Goal: Task Accomplishment & Management: Complete application form

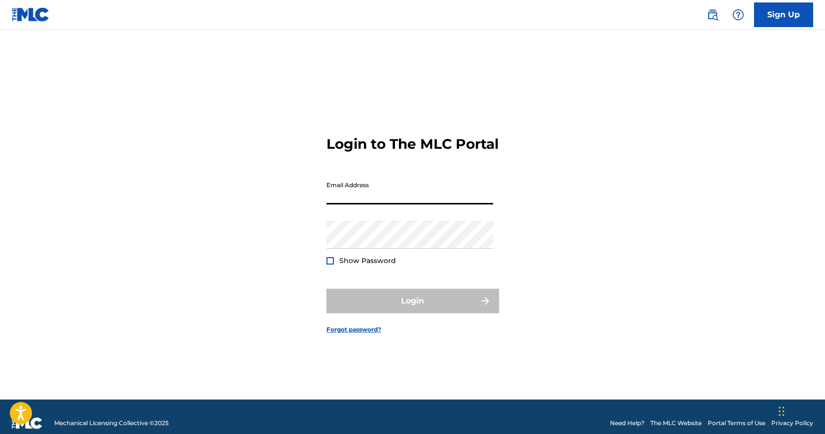
click at [420, 205] on input "Email Address" at bounding box center [409, 190] width 167 height 28
type input "[EMAIL_ADDRESS][DOMAIN_NAME]"
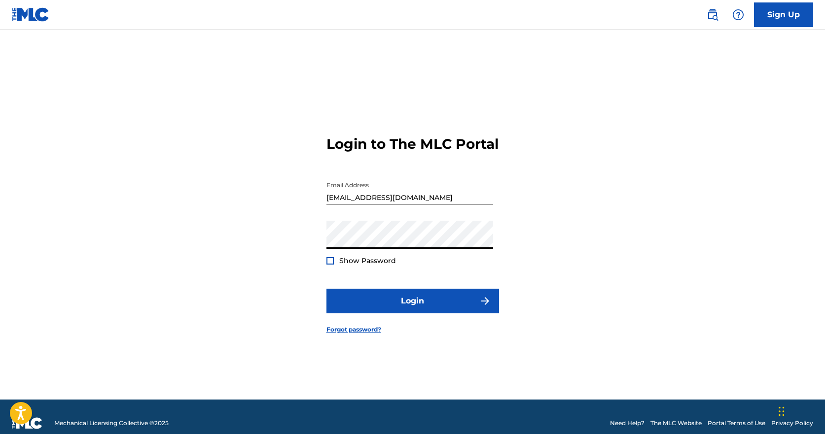
click at [329, 265] on div at bounding box center [329, 260] width 7 height 7
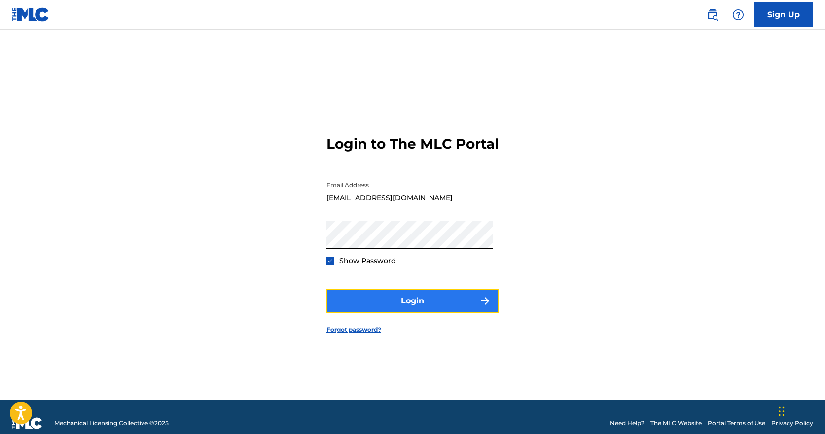
click at [430, 314] on button "Login" at bounding box center [412, 301] width 173 height 25
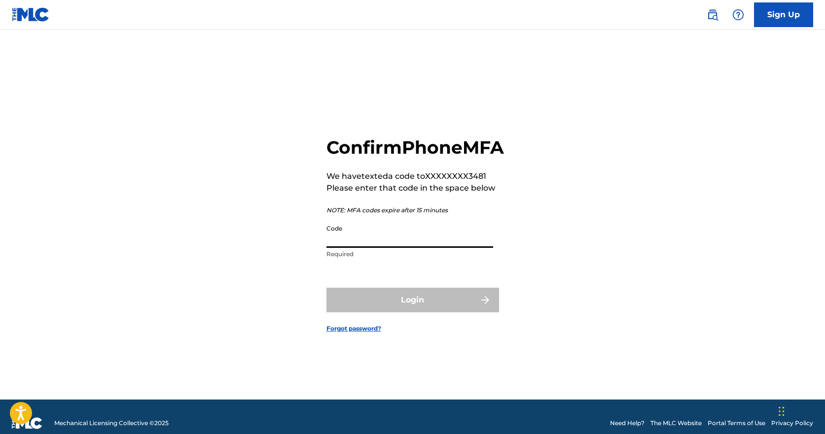
click at [433, 248] on input "Code" at bounding box center [409, 234] width 167 height 28
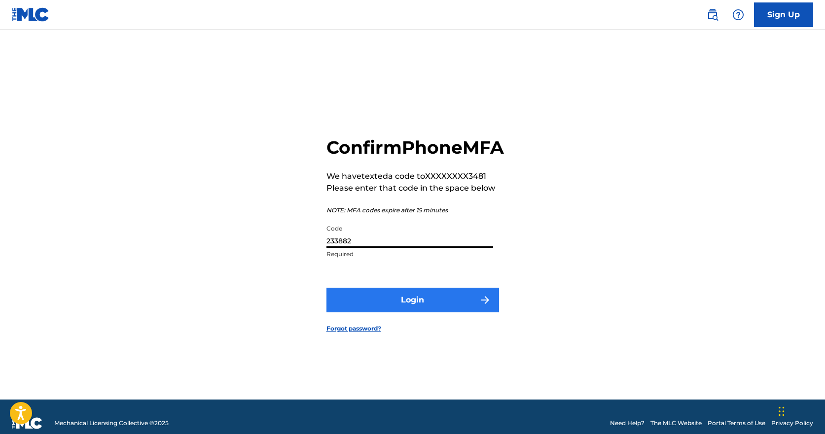
type input "233882"
click at [417, 313] on button "Login" at bounding box center [412, 300] width 173 height 25
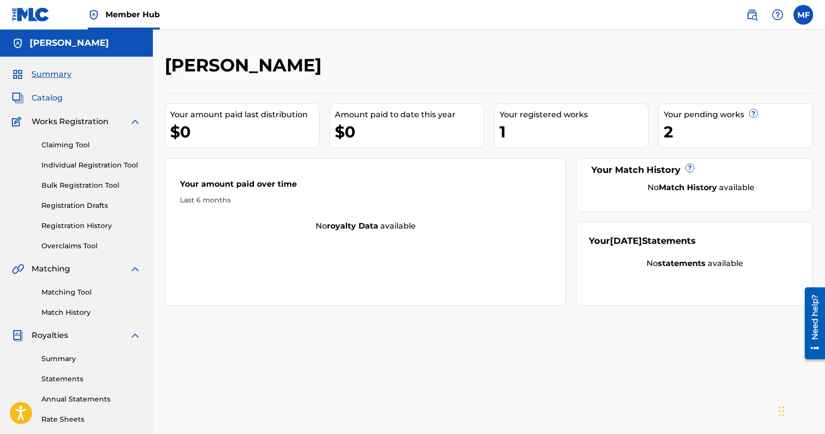
click at [39, 101] on span "Catalog" at bounding box center [47, 98] width 31 height 12
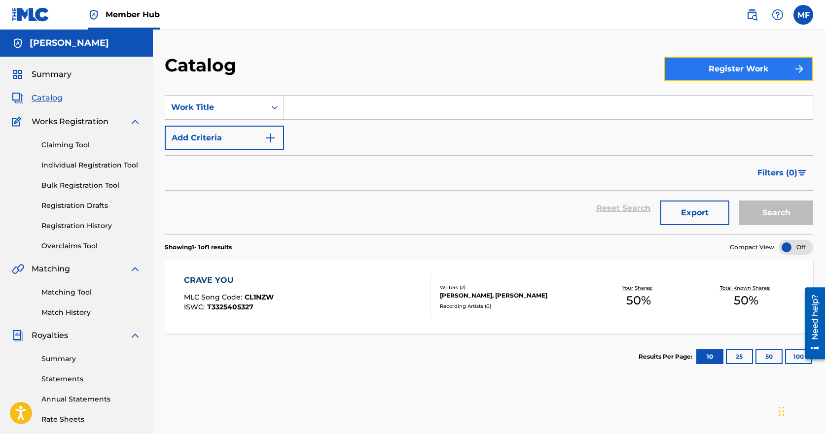
click at [752, 69] on button "Register Work" at bounding box center [738, 69] width 149 height 25
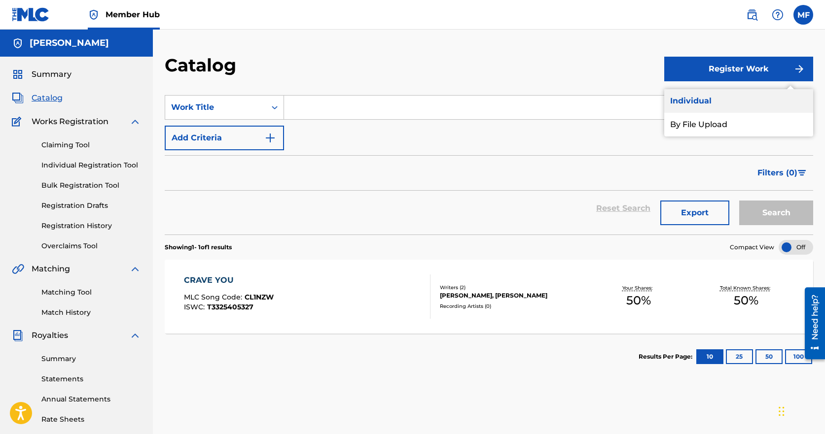
click at [702, 103] on link "Individual" at bounding box center [738, 101] width 149 height 24
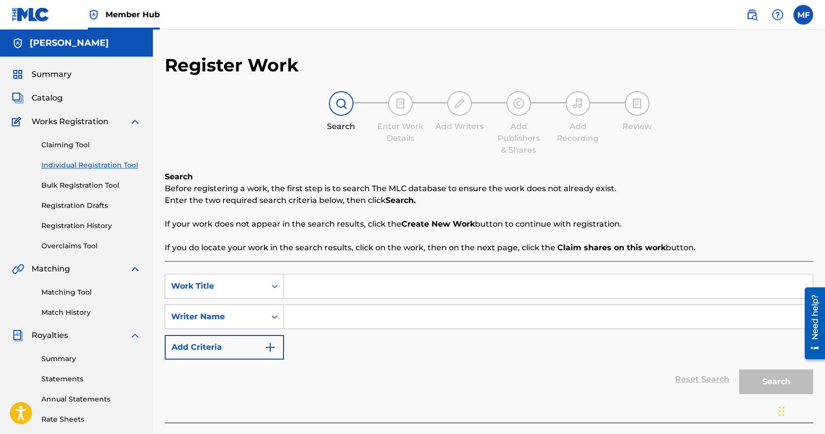
click at [305, 287] on input "Search Form" at bounding box center [548, 287] width 528 height 24
type input "Feel it"
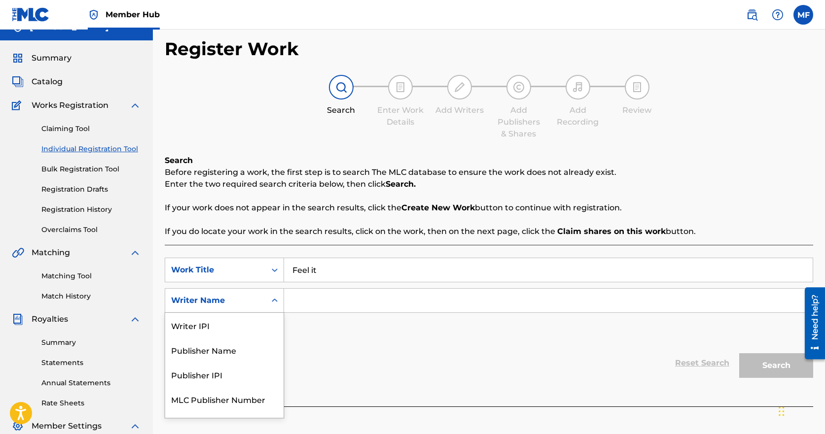
click at [277, 313] on div "5 results available. Use Up and Down to choose options, press Enter to select t…" at bounding box center [224, 300] width 119 height 25
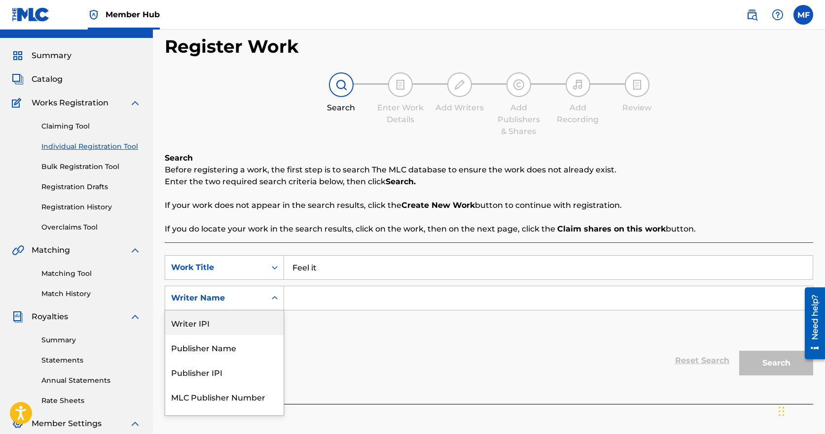
click at [332, 302] on input "Search Form" at bounding box center [548, 298] width 528 height 24
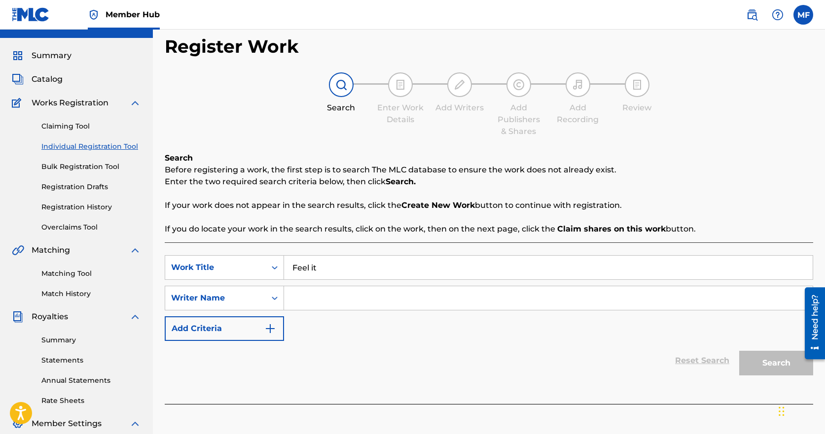
paste input "00181782353"
drag, startPoint x: 352, startPoint y: 299, endPoint x: 258, endPoint y: 303, distance: 93.7
click at [258, 303] on div "SearchWithCriteriaef8b9da7-1163-4332-aab5-5db170e2fe42 Writer Name 00181782353" at bounding box center [489, 298] width 648 height 25
type input "[PERSON_NAME]"
click at [278, 344] on div "Reset Search Search" at bounding box center [489, 360] width 648 height 39
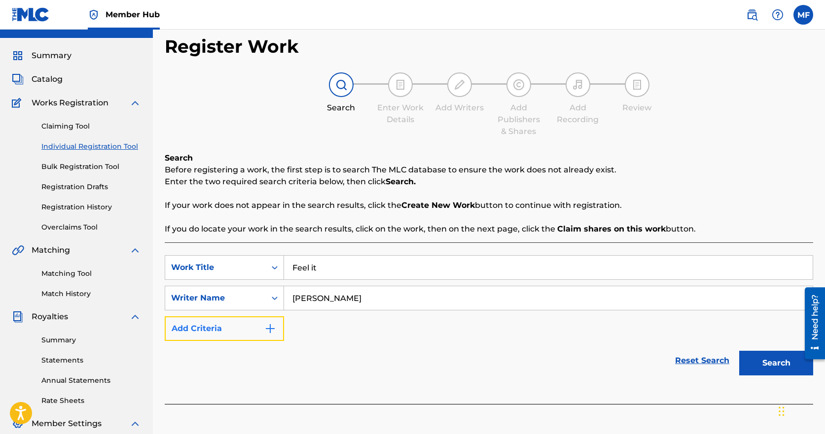
click at [271, 327] on img "Search Form" at bounding box center [270, 329] width 12 height 12
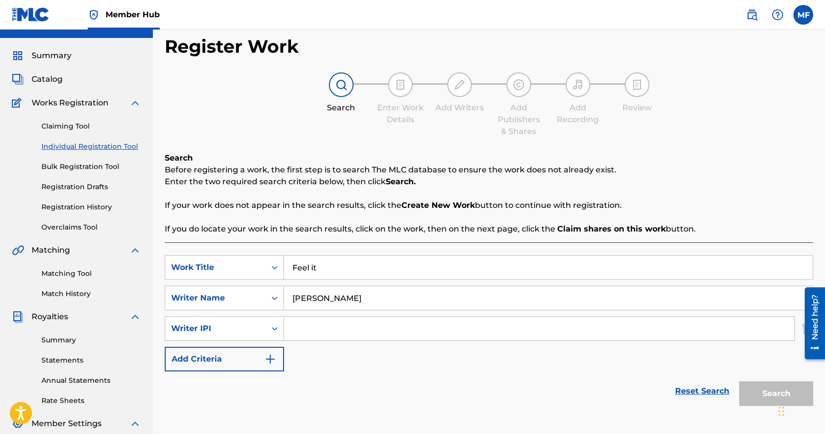
click at [297, 326] on input "Search Form" at bounding box center [539, 329] width 510 height 24
type input "00181782353"
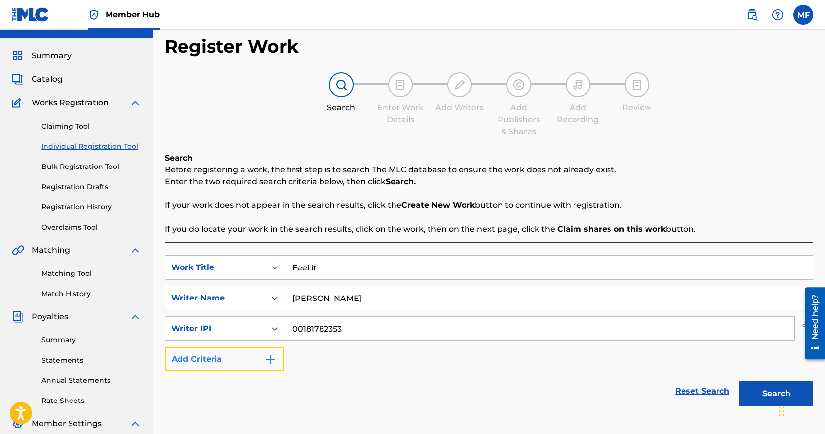
click at [276, 360] on img "Search Form" at bounding box center [270, 359] width 12 height 12
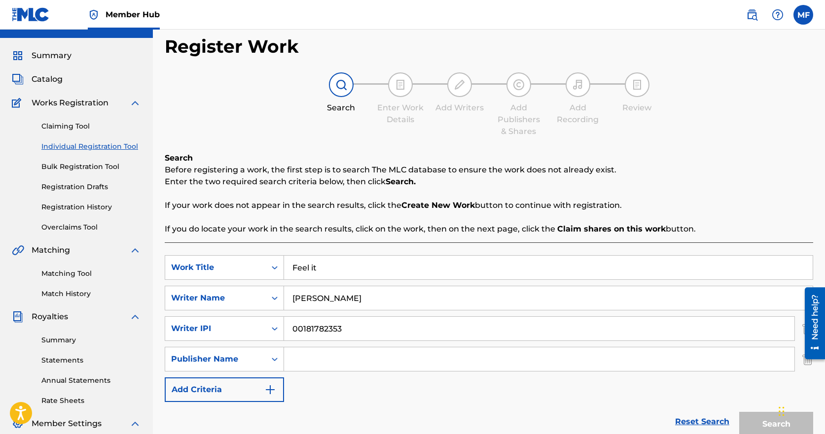
click at [348, 366] on input "Search Form" at bounding box center [539, 360] width 510 height 24
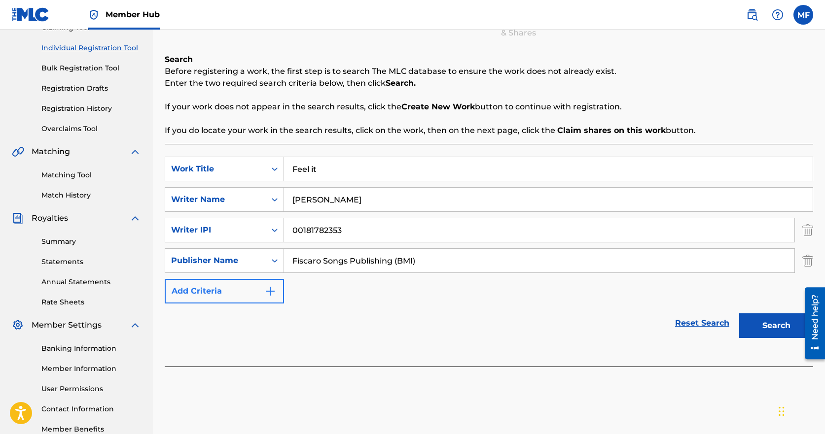
type input "Fiscaro Songs Publishing (BMI)"
click at [271, 288] on img "Search Form" at bounding box center [270, 291] width 12 height 12
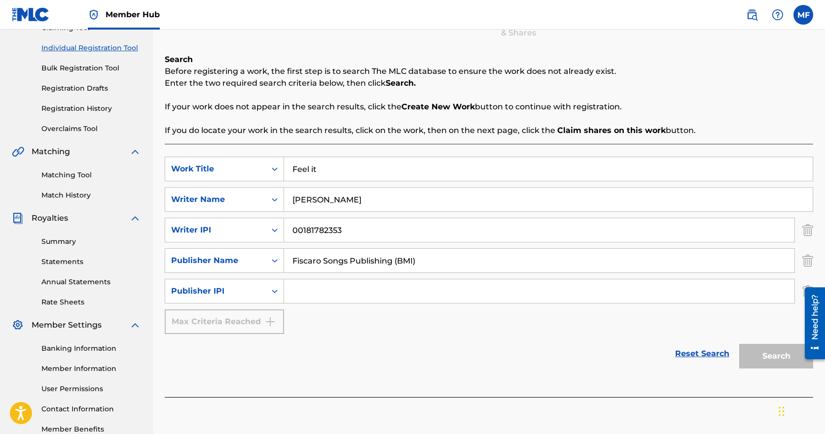
click at [317, 292] on input "Search Form" at bounding box center [539, 292] width 510 height 24
paste input "01258866012"
type input "01258866012"
click at [792, 358] on button "Search" at bounding box center [776, 356] width 74 height 25
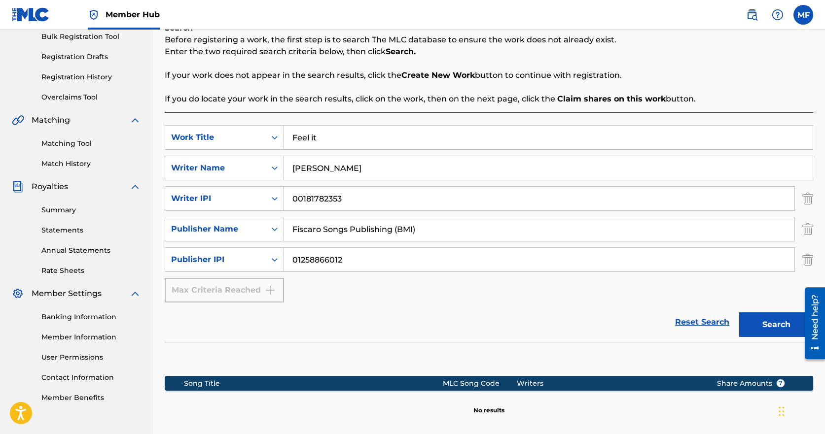
scroll to position [251, 0]
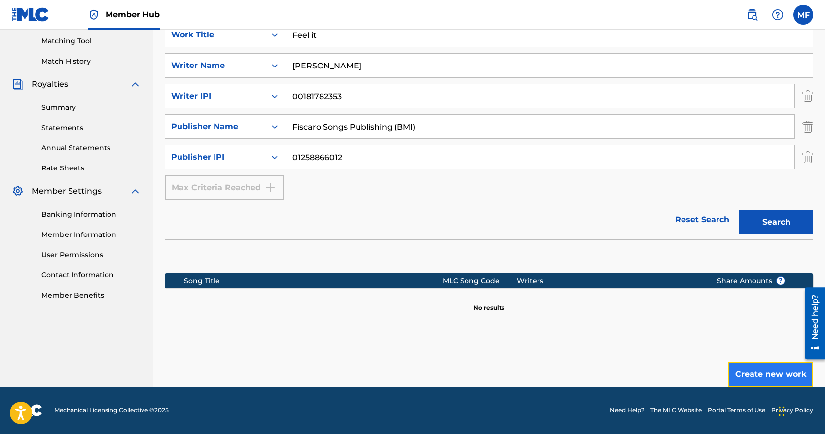
click at [786, 377] on button "Create new work" at bounding box center [770, 374] width 85 height 25
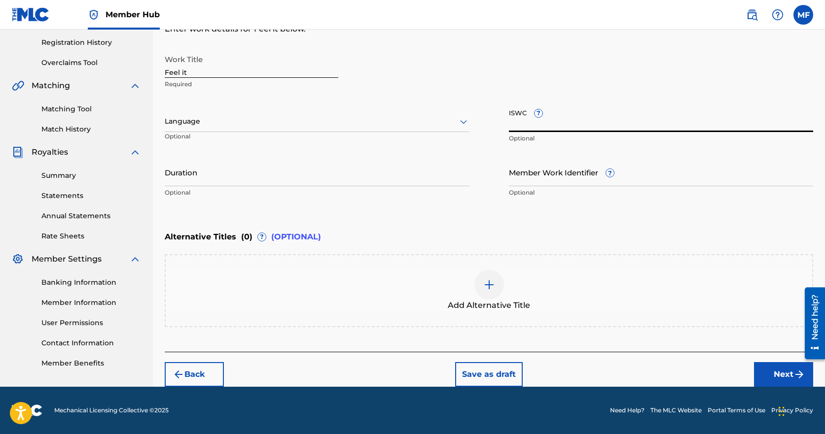
click at [568, 126] on input "ISWC ?" at bounding box center [661, 118] width 305 height 28
paste input "T-334.435.300-6"
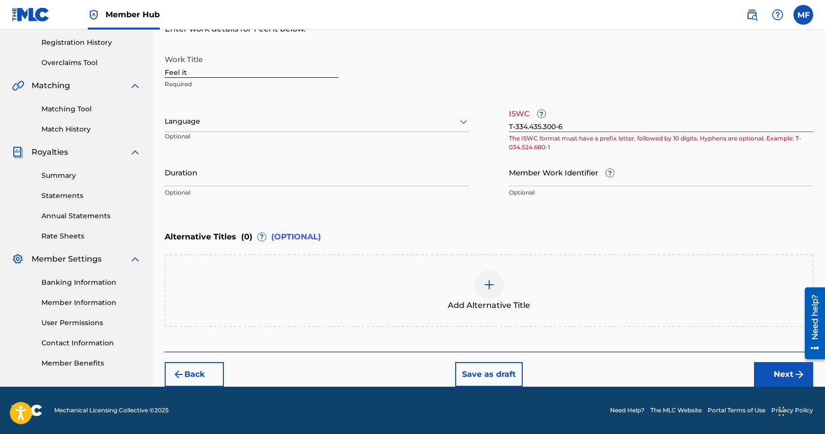
click at [541, 235] on div "Alternative Titles ( 0 ) ? (OPTIONAL)" at bounding box center [489, 237] width 648 height 22
click at [512, 127] on input "T-334.435.300-6" at bounding box center [661, 118] width 305 height 28
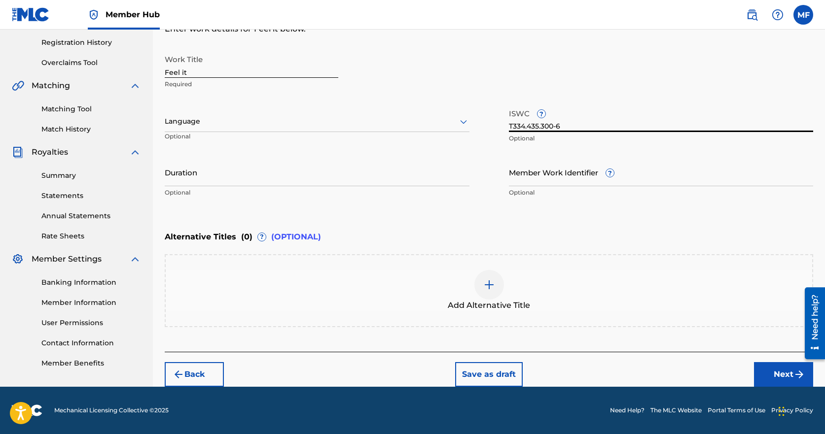
type input "T334.435.300-6"
click at [609, 145] on div "ISWC ? T334.435.300-6 Optional" at bounding box center [661, 126] width 305 height 44
click at [514, 127] on input "T334.435.300-6" at bounding box center [661, 118] width 305 height 28
click at [241, 171] on input "Duration" at bounding box center [317, 172] width 305 height 28
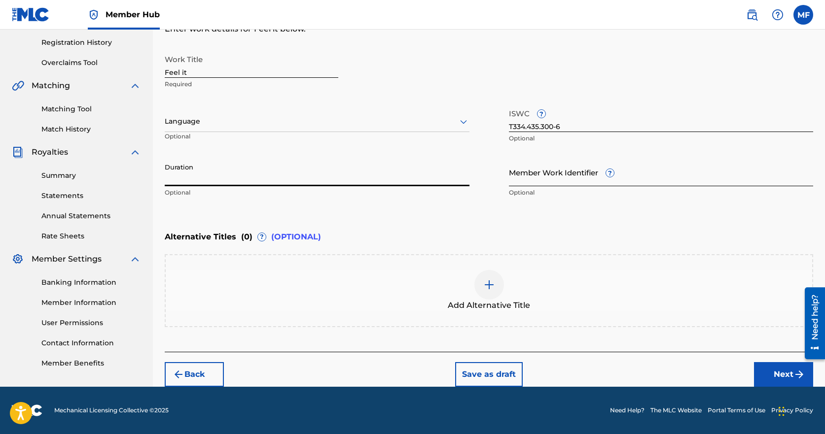
click at [562, 175] on input "Member Work Identifier ?" at bounding box center [661, 172] width 305 height 28
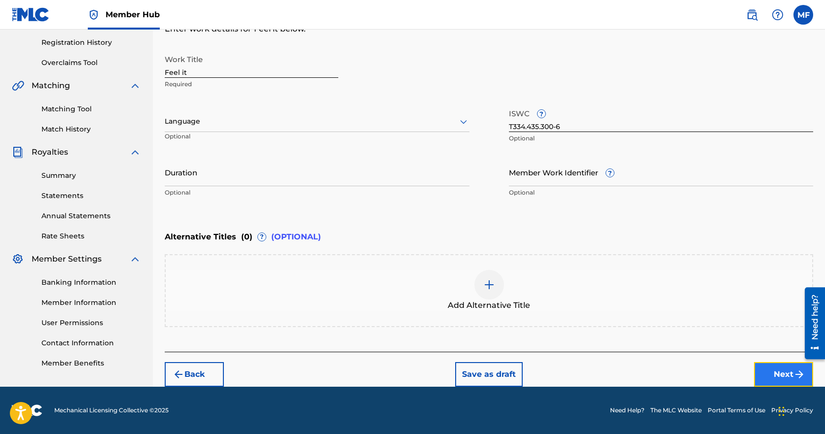
click at [787, 376] on button "Next" at bounding box center [783, 374] width 59 height 25
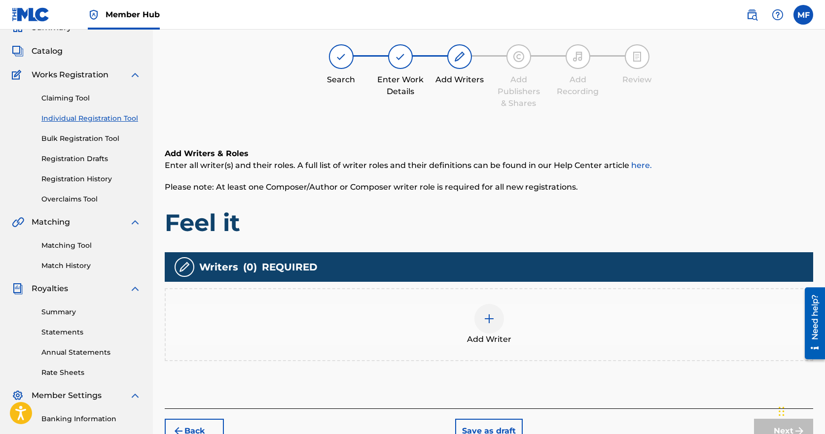
scroll to position [44, 0]
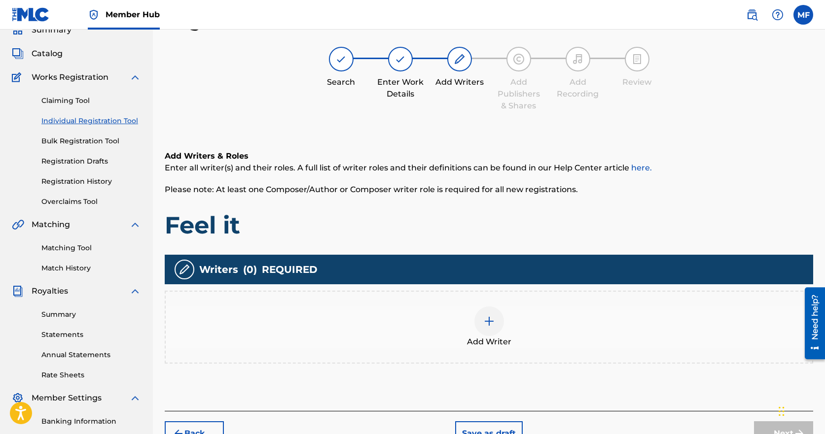
click at [489, 324] on img at bounding box center [489, 322] width 12 height 12
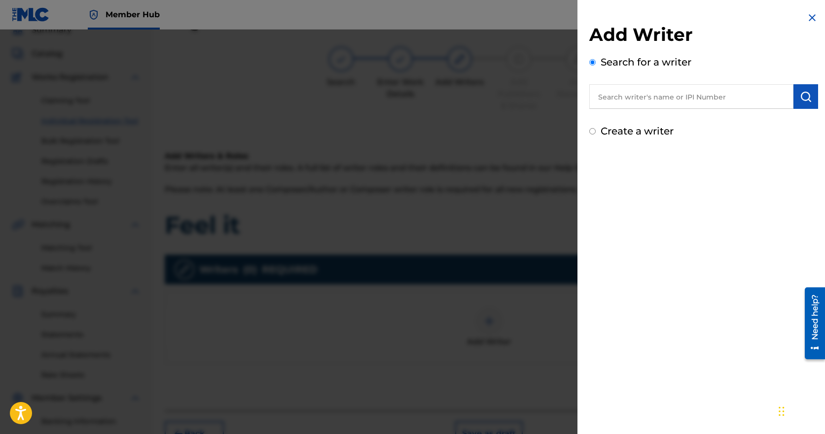
click at [684, 98] on input "text" at bounding box center [691, 96] width 204 height 25
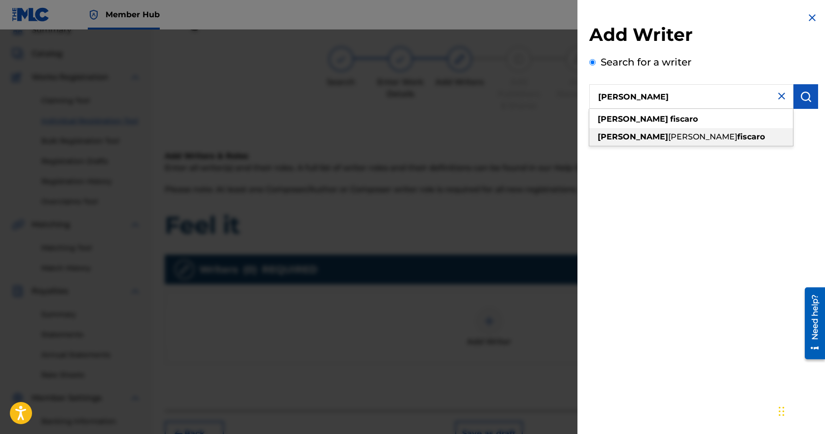
click at [668, 133] on span "[PERSON_NAME]" at bounding box center [702, 136] width 69 height 9
type input "[PERSON_NAME]"
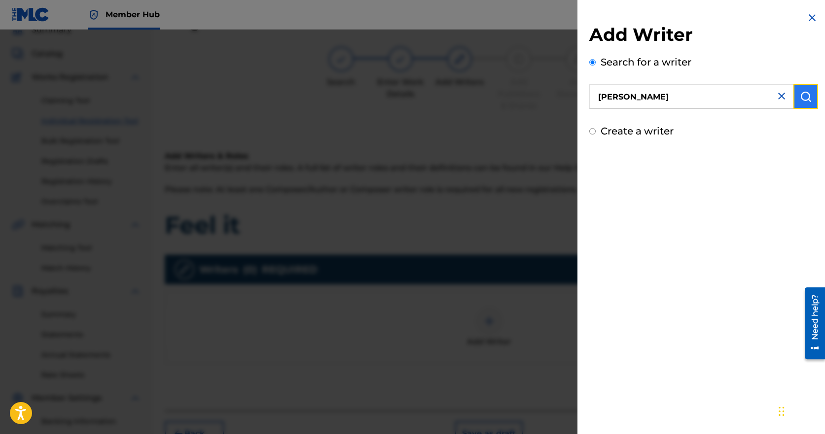
click at [801, 96] on img "submit" at bounding box center [806, 97] width 12 height 12
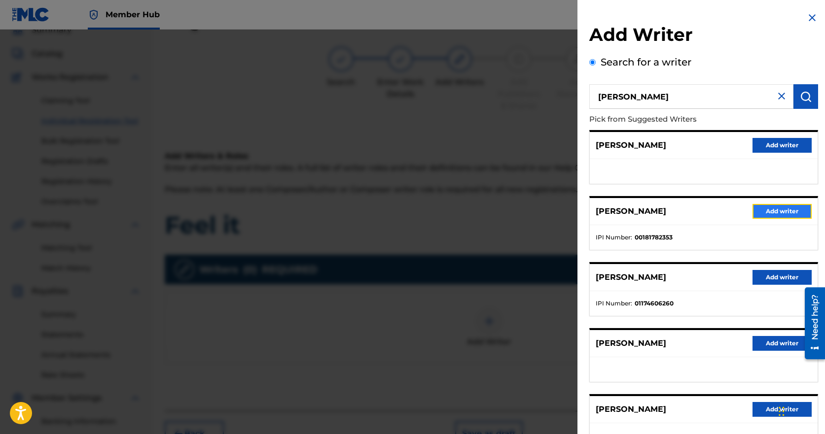
click at [766, 212] on button "Add writer" at bounding box center [781, 211] width 59 height 15
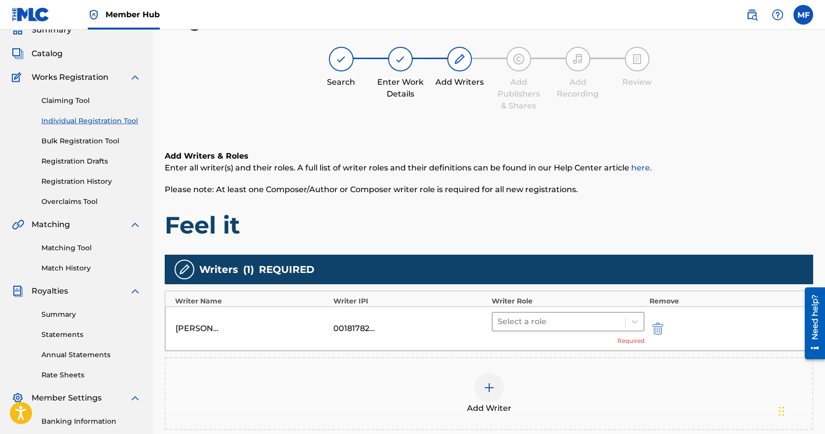
click at [544, 320] on div at bounding box center [558, 322] width 123 height 14
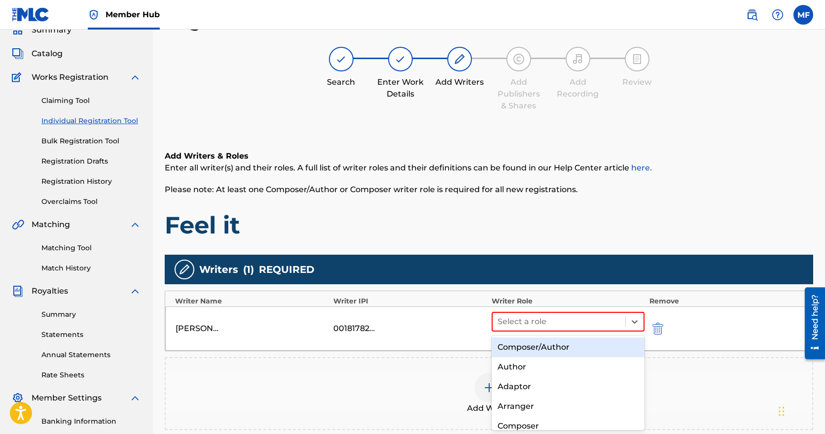
click at [537, 349] on div "Composer/Author" at bounding box center [567, 348] width 153 height 20
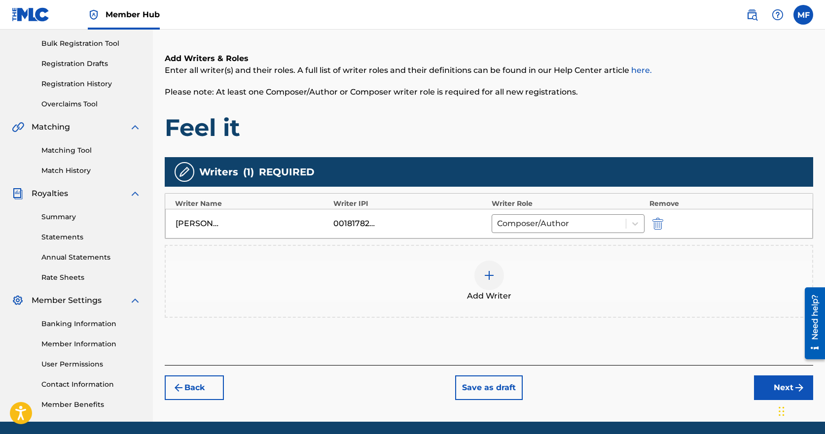
scroll to position [143, 0]
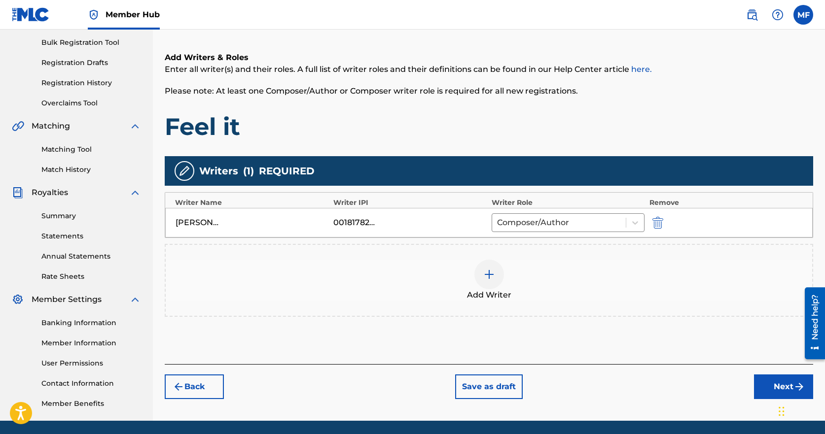
click at [489, 274] on img at bounding box center [489, 275] width 12 height 12
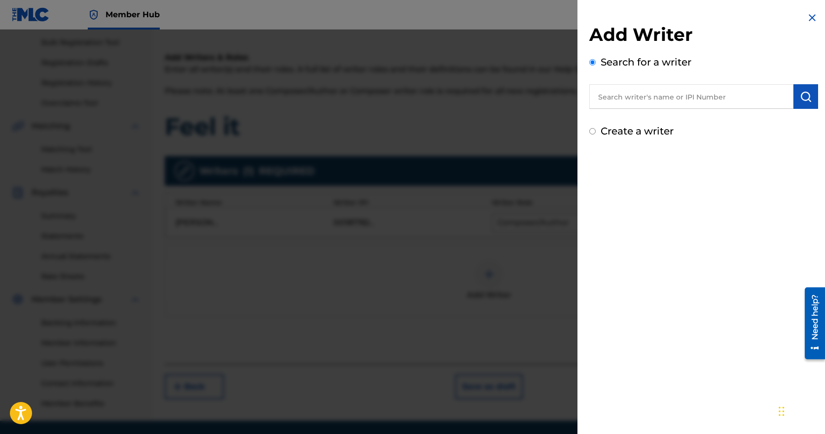
click at [647, 96] on input "text" at bounding box center [691, 96] width 204 height 25
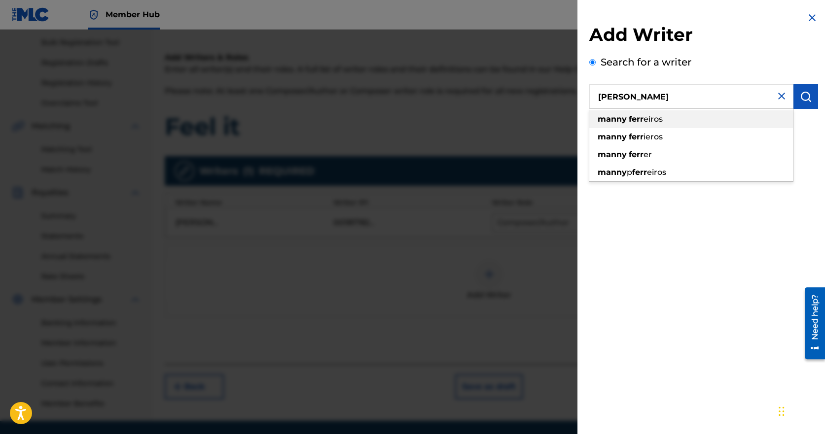
click at [652, 121] on span "eiros" at bounding box center [652, 118] width 19 height 9
type input "[PERSON_NAME]"
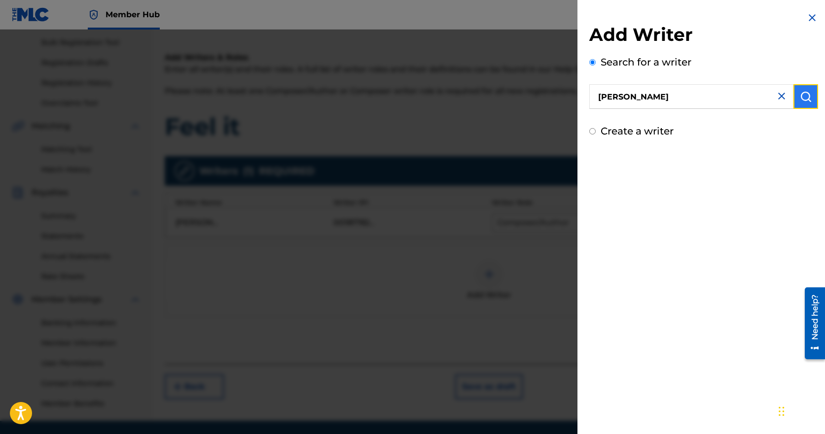
click at [807, 98] on img "submit" at bounding box center [806, 97] width 12 height 12
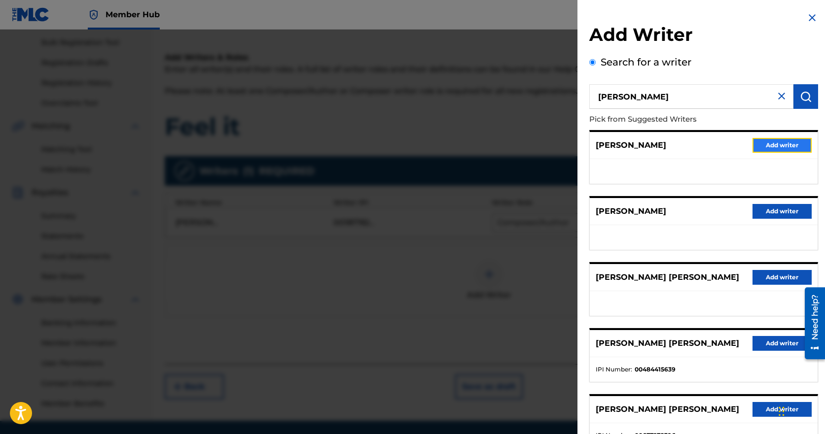
click at [771, 144] on button "Add writer" at bounding box center [781, 145] width 59 height 15
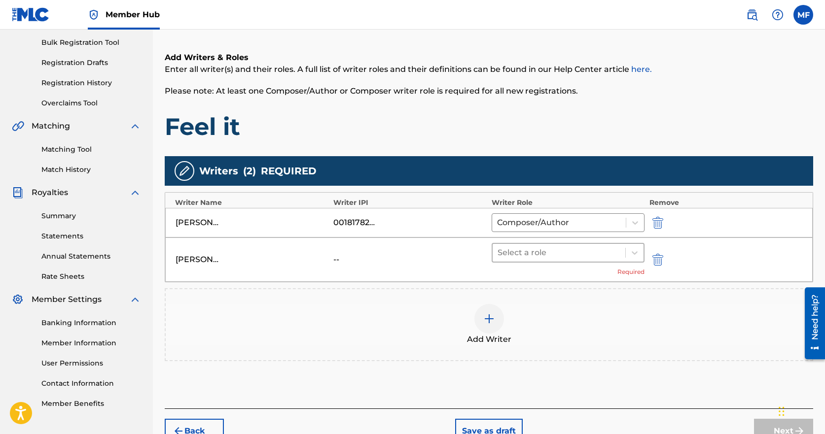
click at [575, 256] on div at bounding box center [558, 253] width 123 height 14
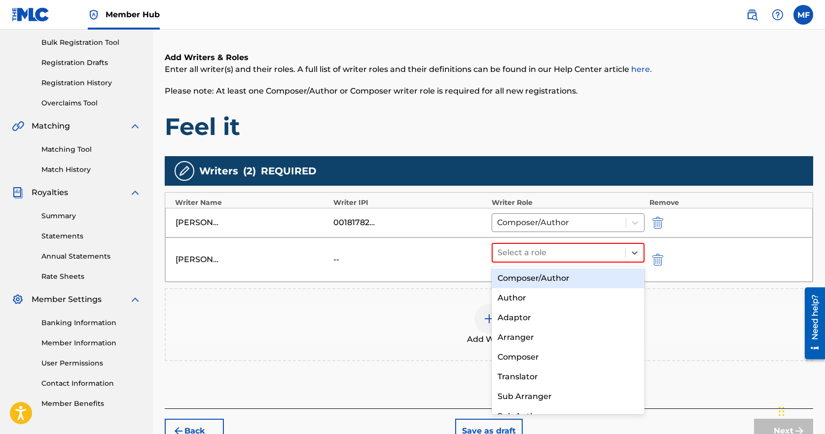
click at [533, 277] on div "Composer/Author" at bounding box center [567, 279] width 153 height 20
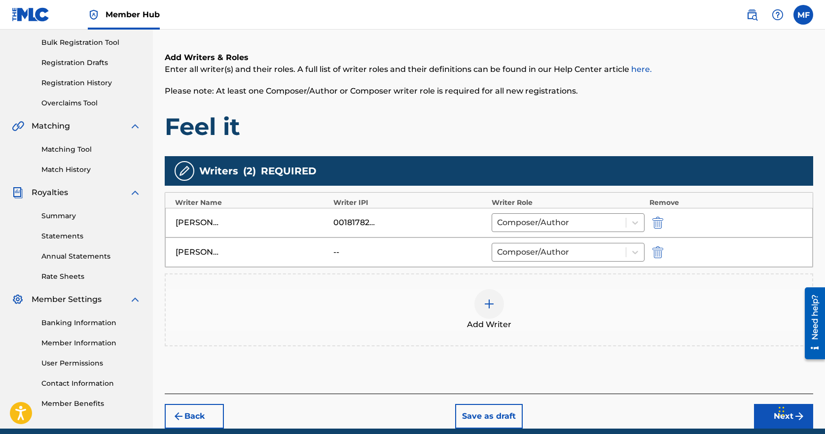
click at [491, 308] on img at bounding box center [489, 304] width 12 height 12
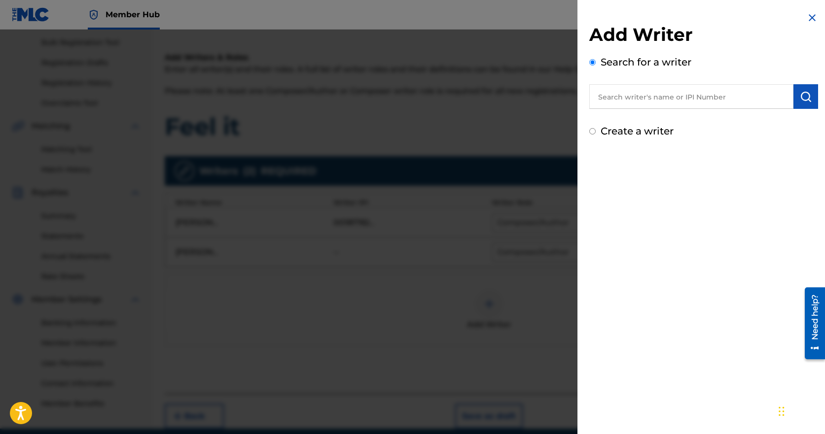
click at [638, 95] on input "text" at bounding box center [691, 96] width 204 height 25
click at [801, 95] on img "submit" at bounding box center [806, 97] width 12 height 12
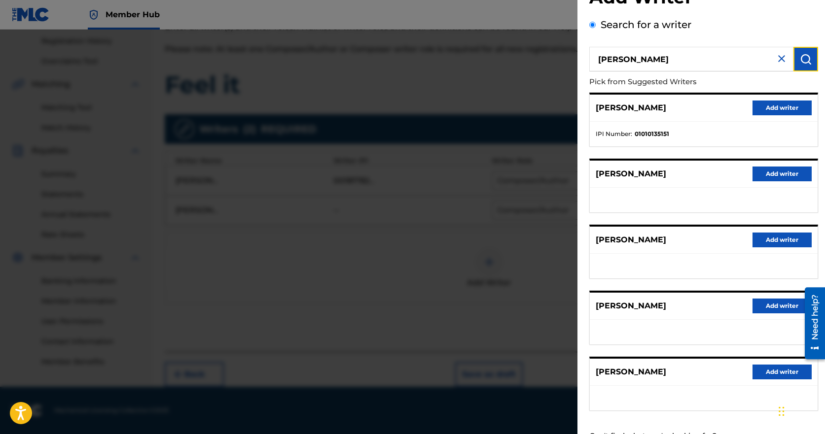
scroll to position [0, 0]
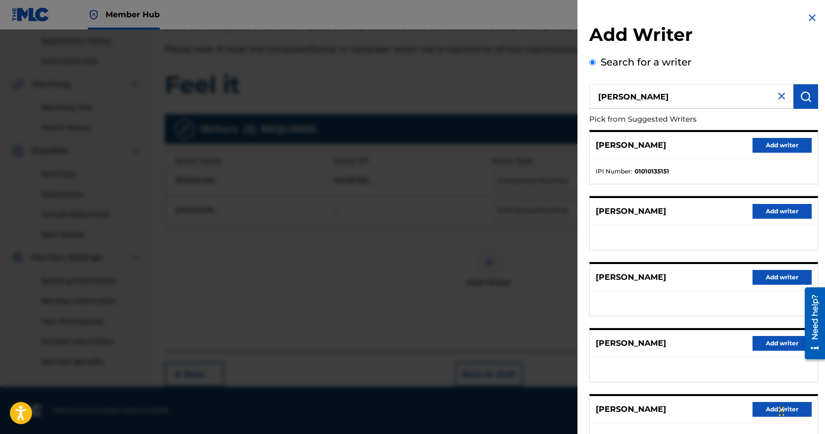
drag, startPoint x: 654, startPoint y: 96, endPoint x: 553, endPoint y: 113, distance: 102.0
click at [553, 113] on div "Add Writer Search for a writer [PERSON_NAME] Pick from Suggested Writers [PERSO…" at bounding box center [412, 232] width 825 height 405
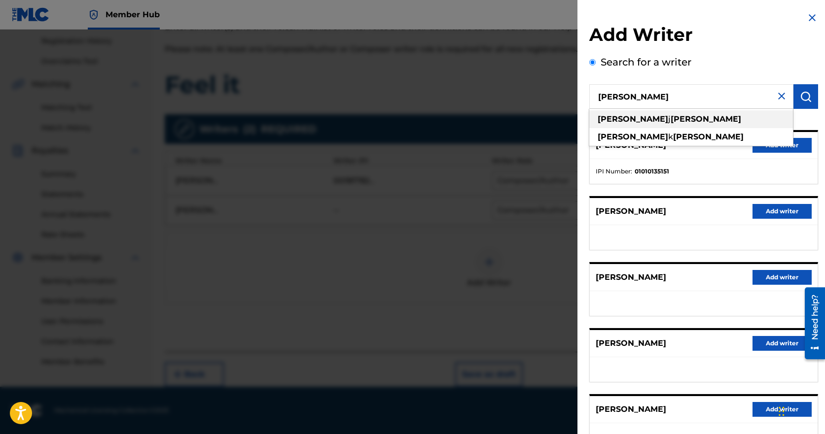
click at [609, 115] on strong "[PERSON_NAME]" at bounding box center [632, 118] width 70 height 9
type input "[PERSON_NAME]"
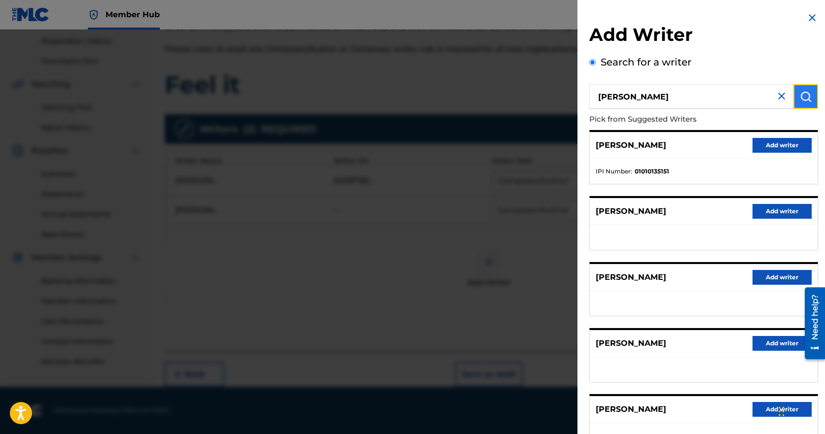
click at [804, 92] on img "submit" at bounding box center [806, 97] width 12 height 12
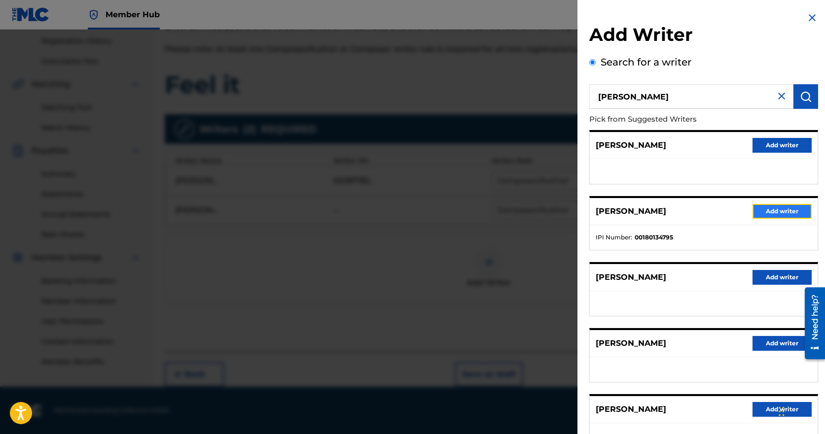
click at [781, 211] on button "Add writer" at bounding box center [781, 211] width 59 height 15
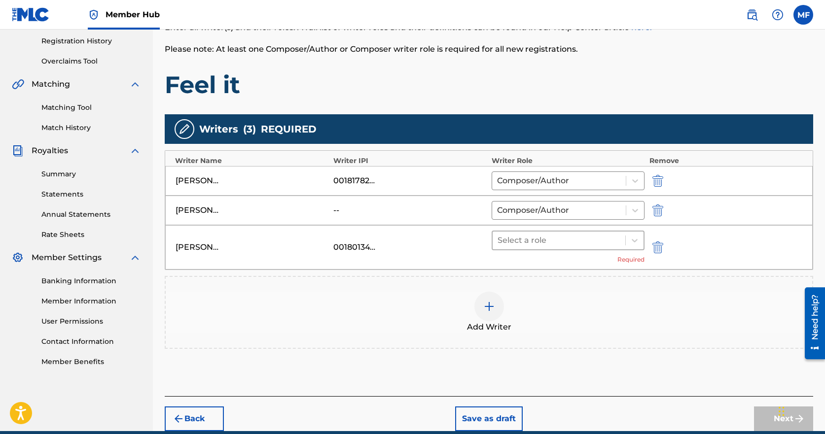
click at [588, 241] on div at bounding box center [558, 241] width 123 height 14
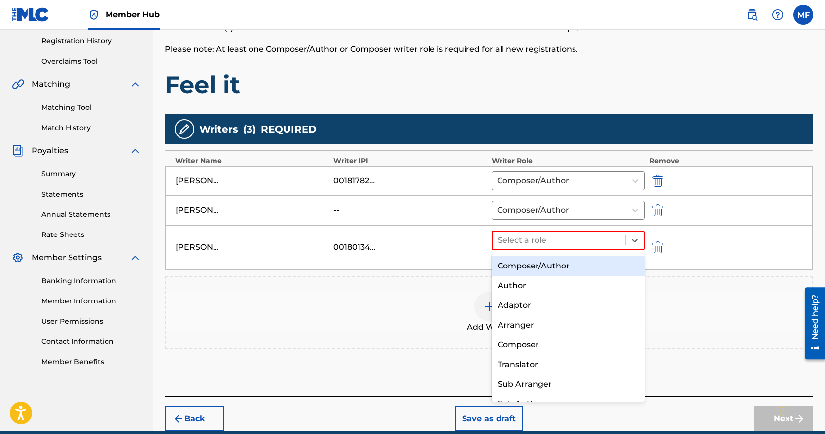
click at [562, 272] on div "Composer/Author" at bounding box center [567, 266] width 153 height 20
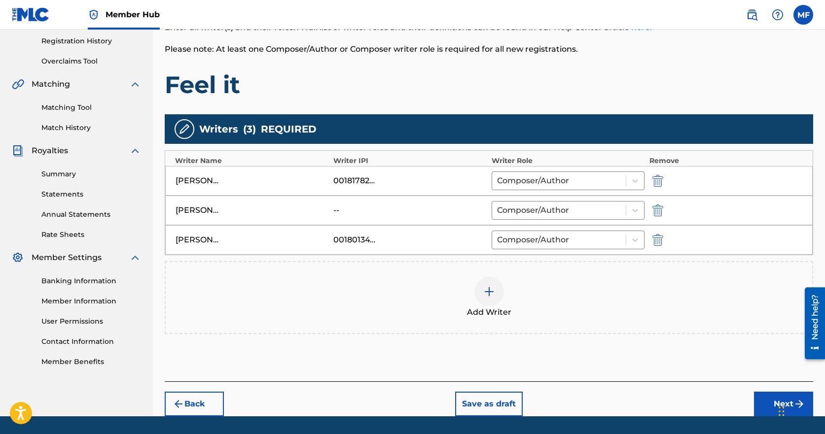
scroll to position [214, 0]
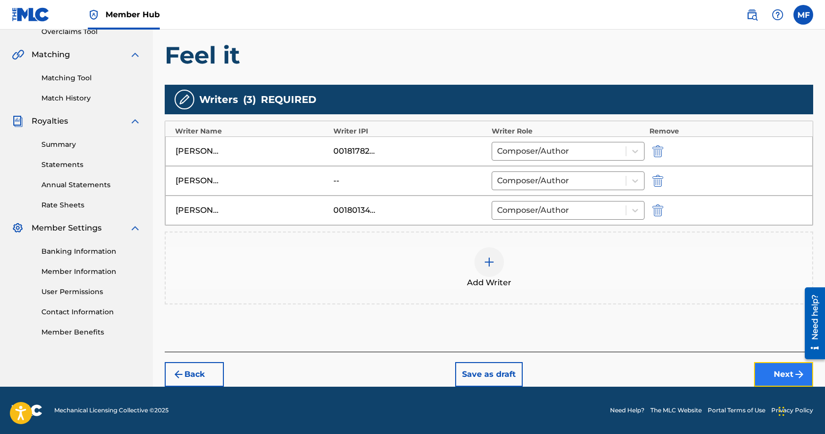
click at [773, 370] on button "Next" at bounding box center [783, 374] width 59 height 25
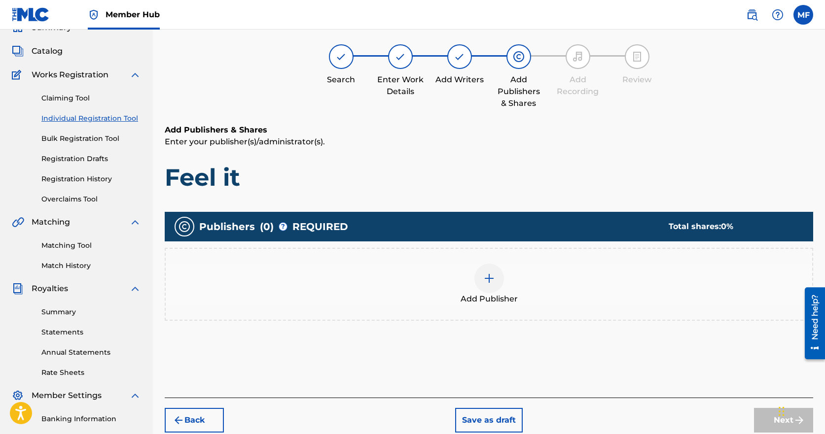
scroll to position [44, 0]
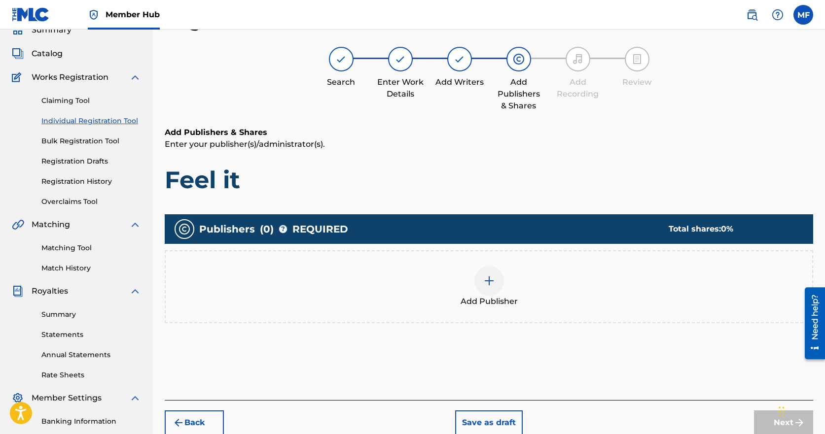
click at [491, 284] on img at bounding box center [489, 281] width 12 height 12
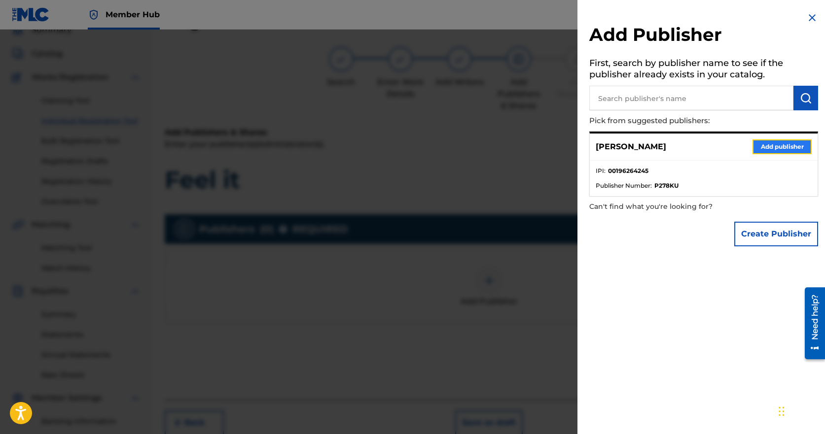
click at [772, 150] on button "Add publisher" at bounding box center [781, 147] width 59 height 15
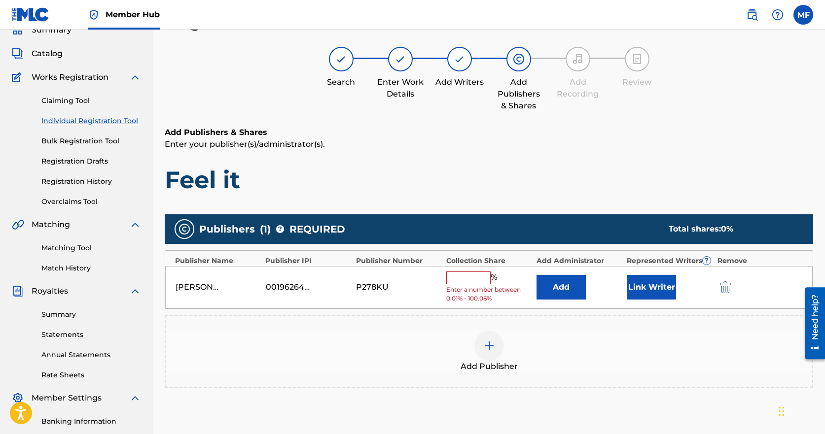
click at [465, 276] on input "text" at bounding box center [468, 278] width 44 height 13
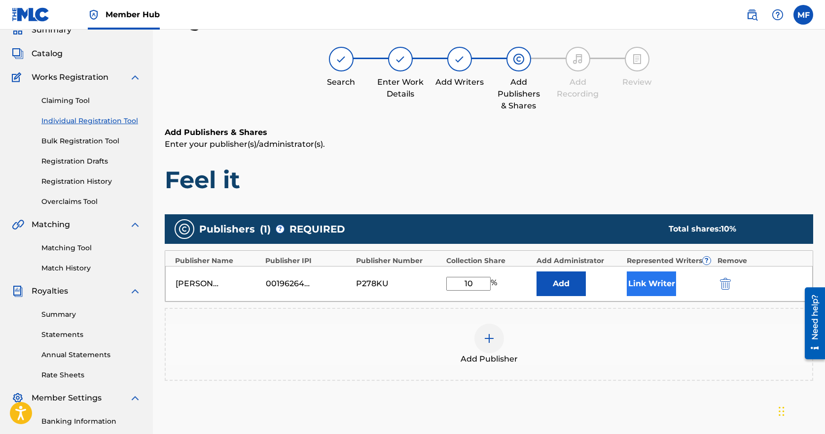
type input "10"
click at [657, 283] on button "Link Writer" at bounding box center [651, 284] width 49 height 25
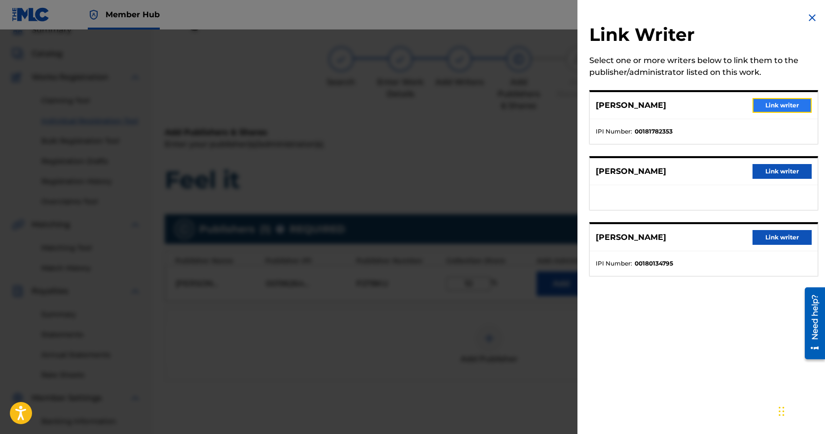
click at [770, 106] on button "Link writer" at bounding box center [781, 105] width 59 height 15
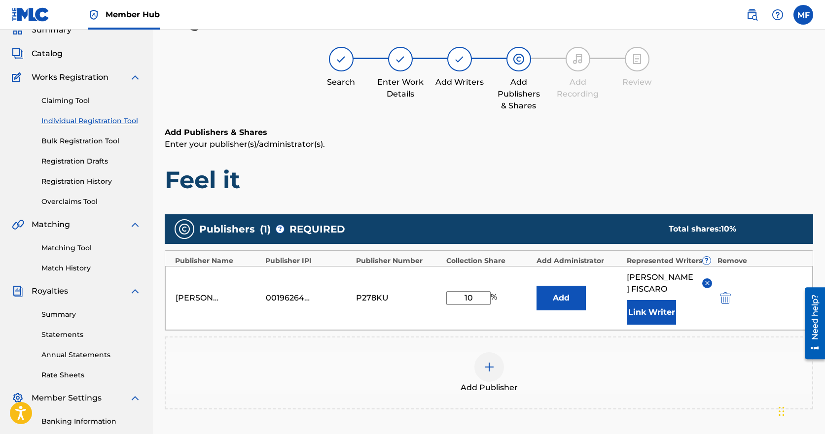
click at [488, 364] on img at bounding box center [489, 367] width 12 height 12
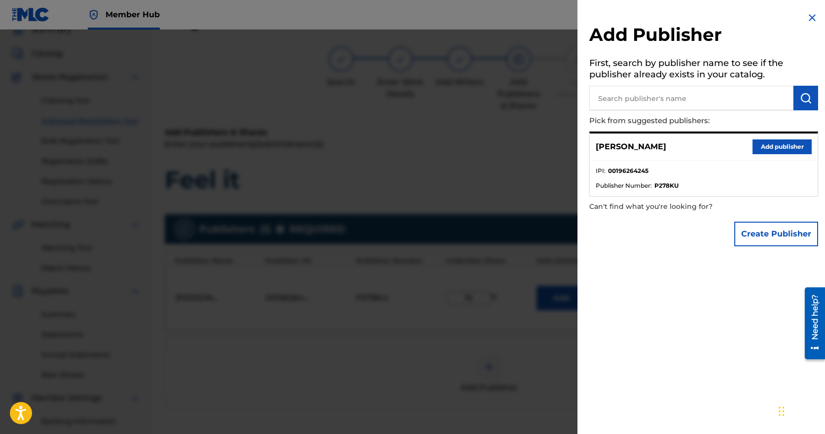
click at [638, 97] on input "text" at bounding box center [691, 98] width 204 height 25
type input "[PERSON_NAME]"
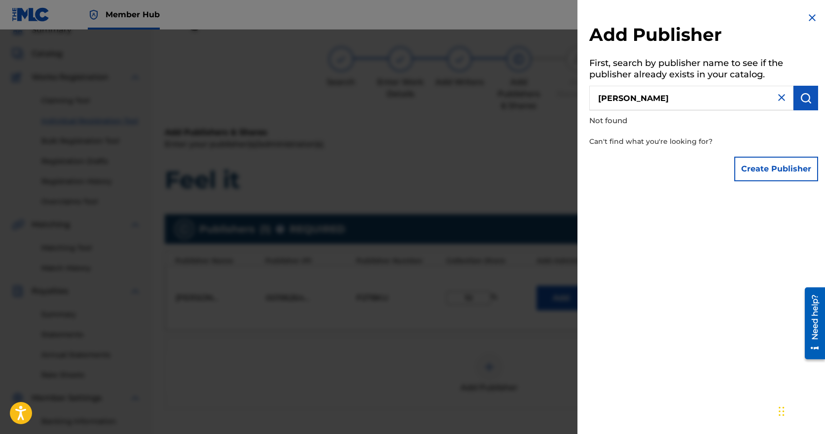
click at [684, 96] on input "[PERSON_NAME]" at bounding box center [691, 98] width 204 height 25
click at [800, 99] on img "submit" at bounding box center [806, 98] width 12 height 12
click at [775, 99] on img at bounding box center [781, 98] width 12 height 12
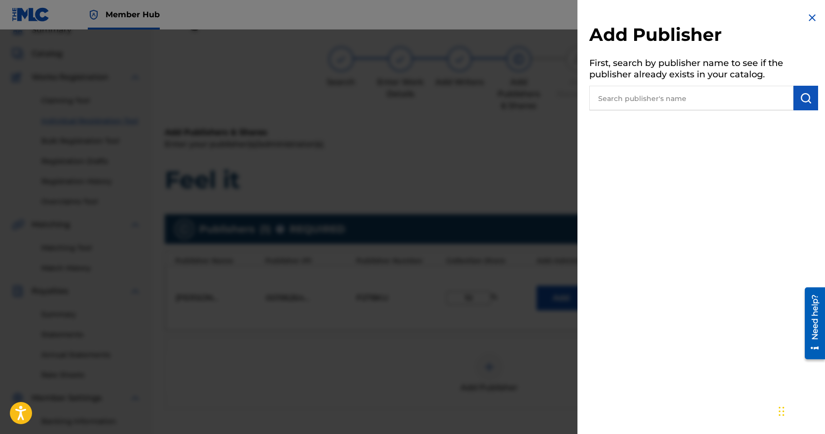
click at [686, 96] on input "text" at bounding box center [691, 98] width 204 height 25
click at [806, 14] on img at bounding box center [812, 18] width 12 height 12
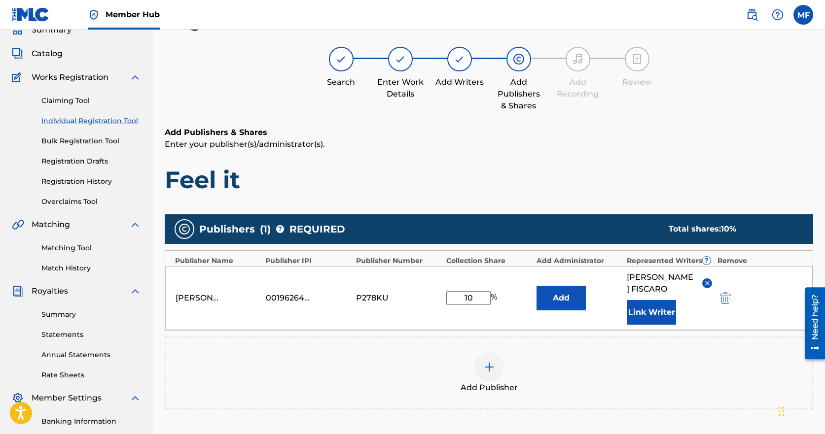
scroll to position [143, 0]
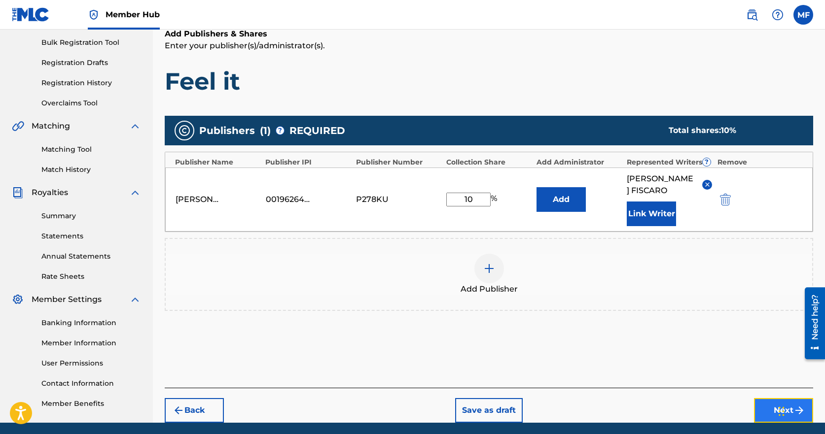
click at [762, 410] on button "Next" at bounding box center [783, 410] width 59 height 25
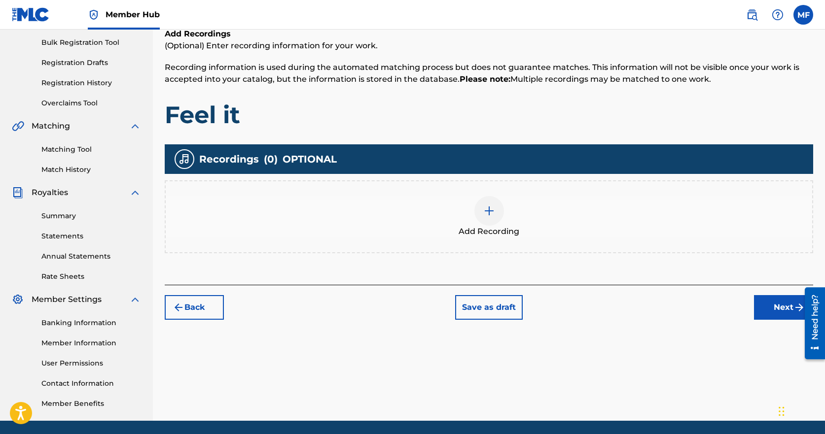
click at [486, 211] on img at bounding box center [489, 211] width 12 height 12
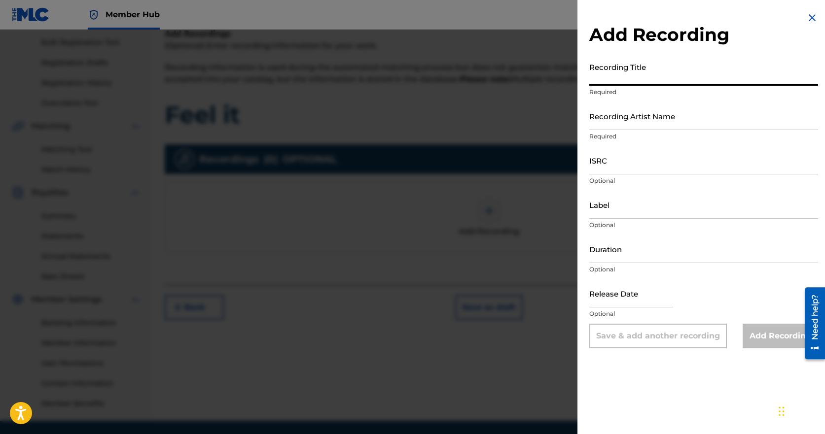
click at [659, 75] on input "Recording Title" at bounding box center [703, 72] width 229 height 28
type input "Feel it"
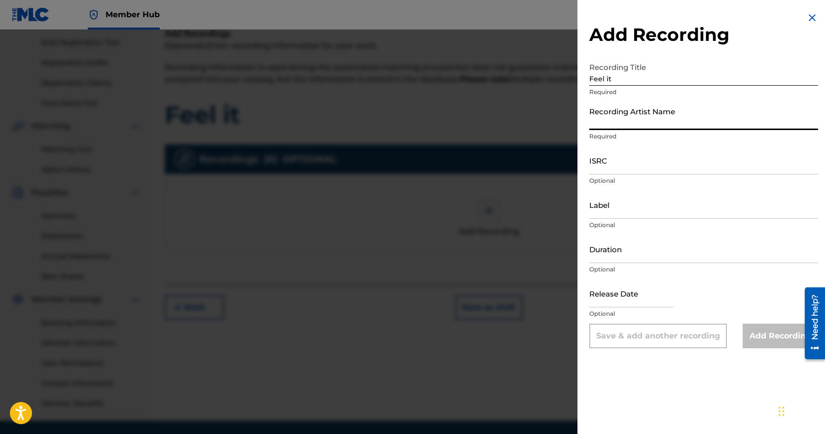
click at [634, 123] on input "Recording Artist Name" at bounding box center [703, 116] width 229 height 28
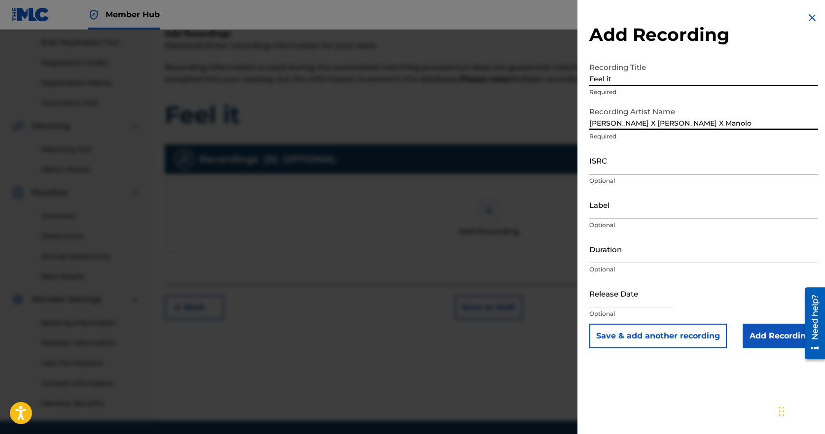
type input "[PERSON_NAME] X [PERSON_NAME] X Manolo"
click at [624, 164] on input "ISRC" at bounding box center [703, 160] width 229 height 28
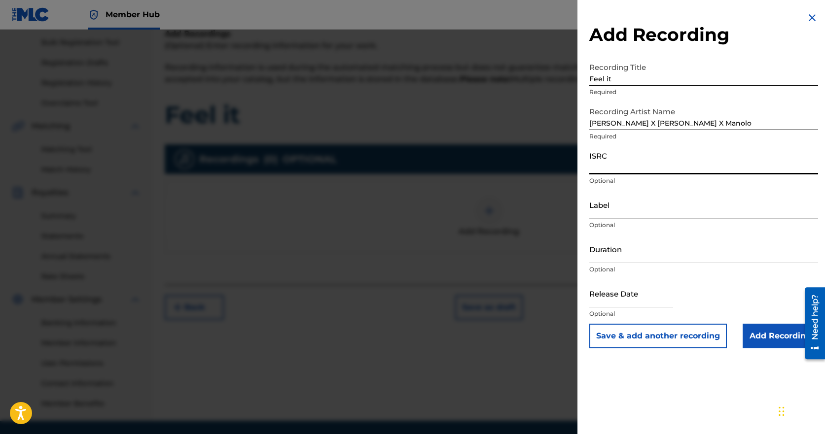
paste input "DEPI82591892"
type input "DEPI82591892"
click at [668, 211] on input "Label" at bounding box center [703, 205] width 229 height 28
type input "Beat Drop Records"
click at [652, 263] on input "Duration" at bounding box center [703, 249] width 229 height 28
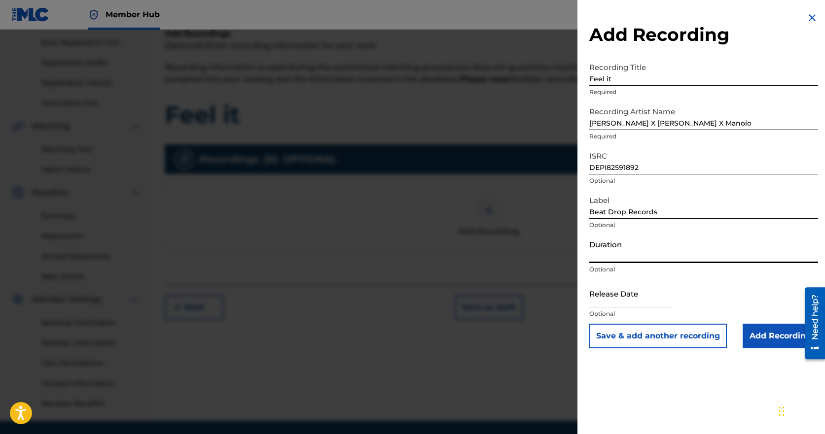
click at [609, 248] on input "Duration" at bounding box center [703, 249] width 229 height 28
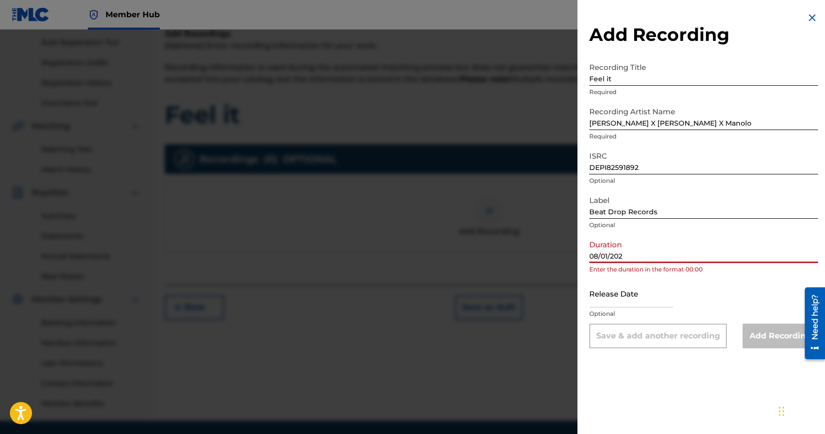
type input "[DATE]"
click at [646, 258] on input "[DATE]" at bounding box center [703, 249] width 229 height 28
drag, startPoint x: 646, startPoint y: 258, endPoint x: 556, endPoint y: 274, distance: 91.1
click at [558, 279] on div "Add Recording Recording Title Feel it Required Recording Artist Name [PERSON_NA…" at bounding box center [412, 232] width 825 height 405
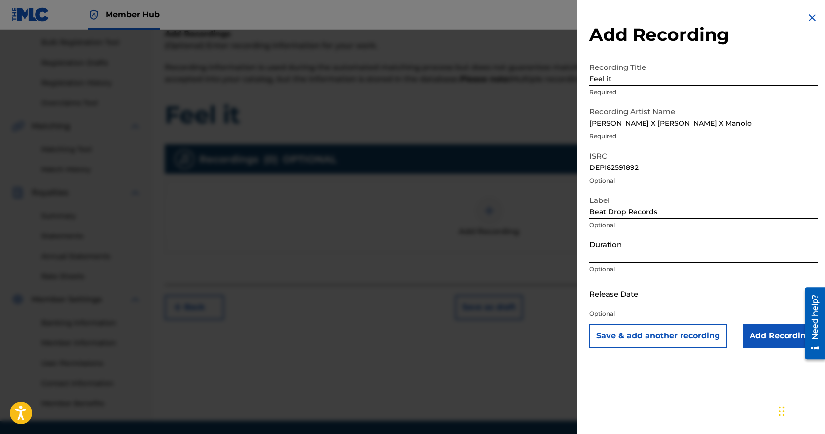
click at [613, 295] on input "text" at bounding box center [631, 294] width 84 height 28
select select "8"
select select "2025"
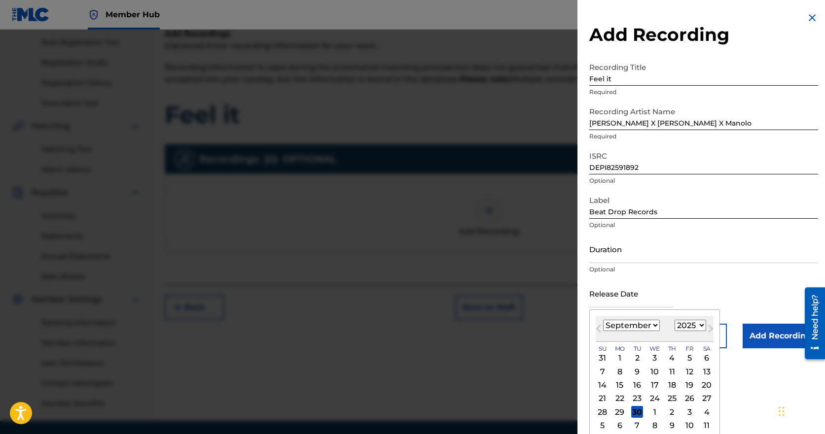
click at [652, 322] on select "January February March April May June July August September October November De…" at bounding box center [631, 325] width 57 height 11
select select "7"
click at [603, 320] on select "January February March April May June July August September October November De…" at bounding box center [631, 325] width 57 height 11
click at [688, 356] on div "1" at bounding box center [689, 358] width 12 height 12
type input "[DATE]"
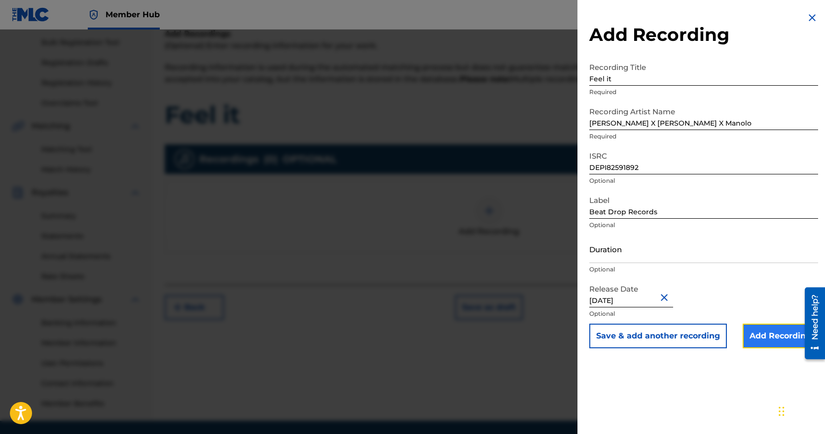
click at [769, 337] on input "Add Recording" at bounding box center [779, 336] width 75 height 25
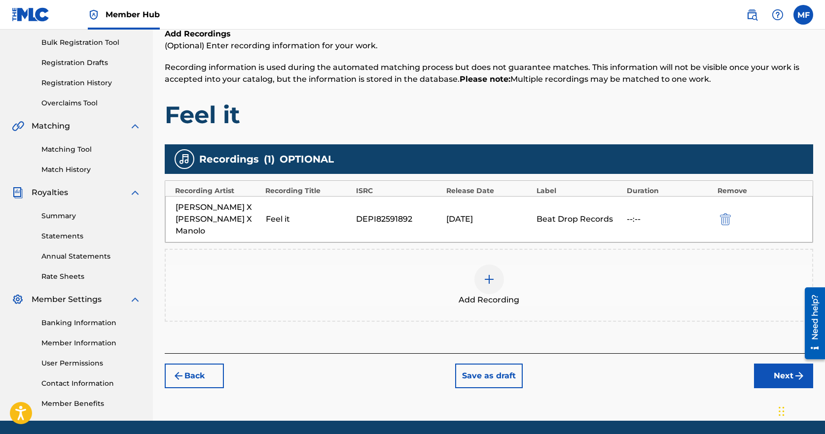
click at [642, 215] on div "--:--" at bounding box center [669, 219] width 85 height 12
click at [788, 364] on button "Next" at bounding box center [783, 376] width 59 height 25
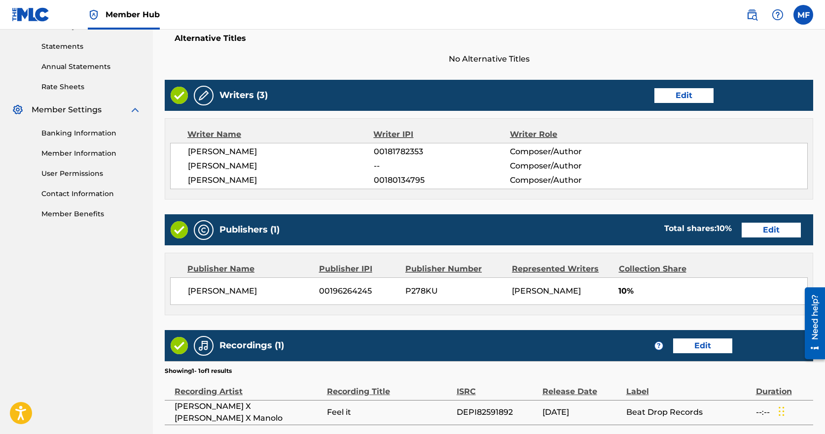
scroll to position [421, 0]
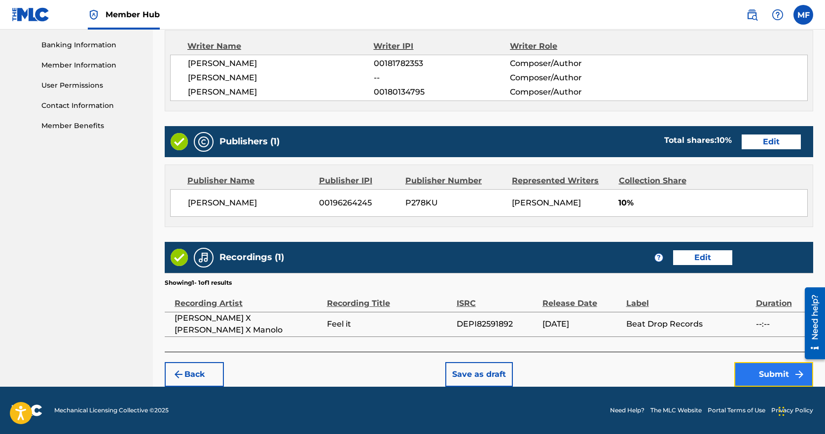
click at [772, 375] on button "Submit" at bounding box center [773, 374] width 79 height 25
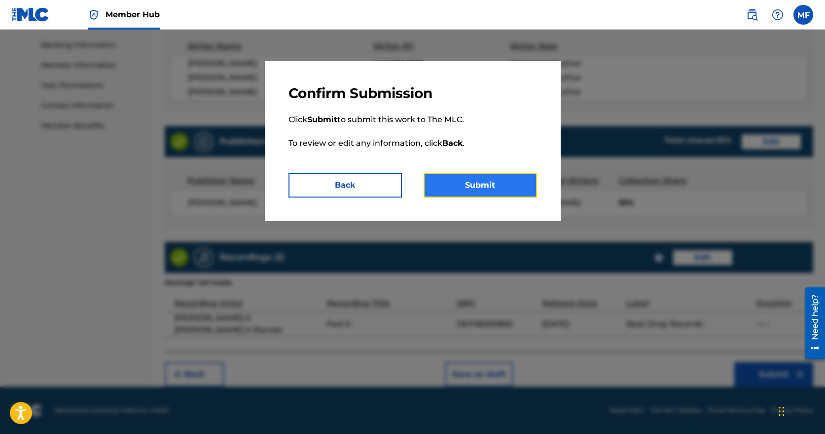
click at [475, 182] on button "Submit" at bounding box center [479, 185] width 113 height 25
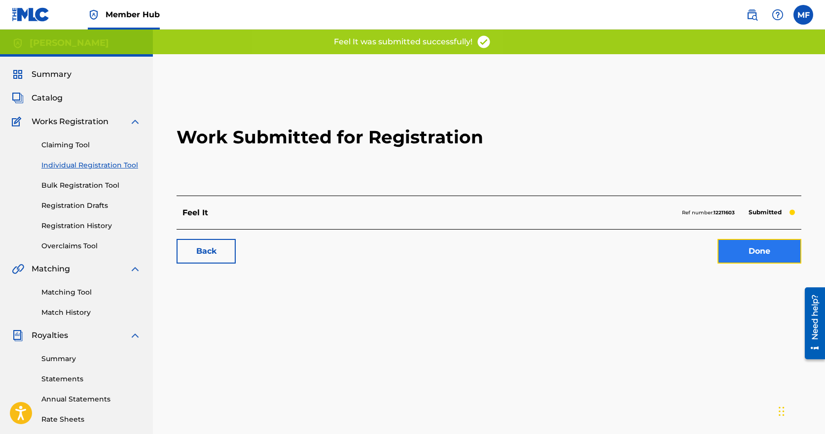
click at [766, 253] on link "Done" at bounding box center [759, 251] width 84 height 25
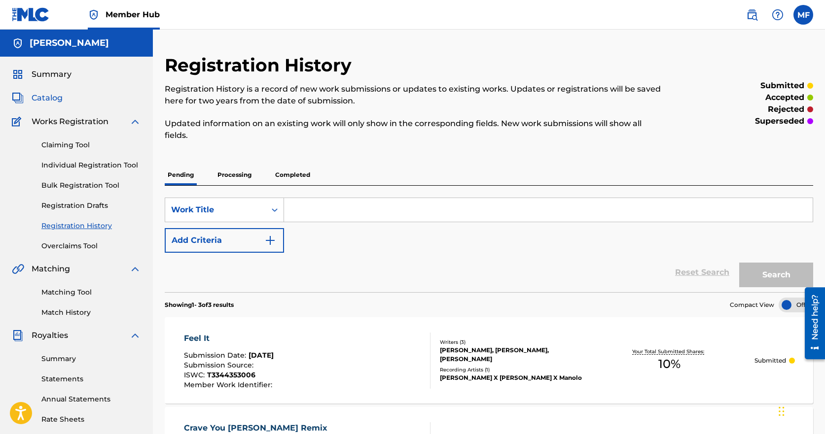
click at [38, 99] on span "Catalog" at bounding box center [47, 98] width 31 height 12
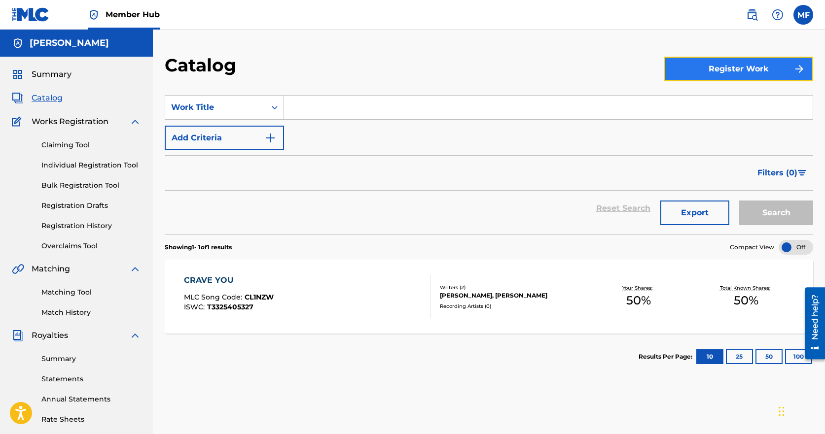
click at [734, 68] on button "Register Work" at bounding box center [738, 69] width 149 height 25
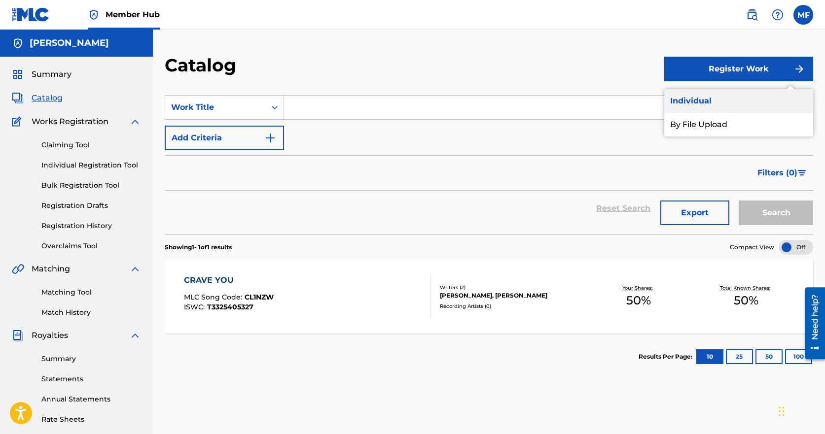
click at [707, 101] on link "Individual" at bounding box center [738, 101] width 149 height 24
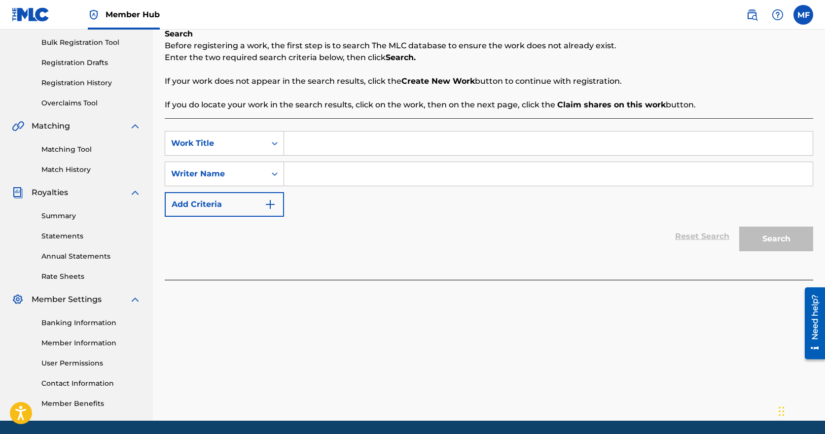
scroll to position [148, 0]
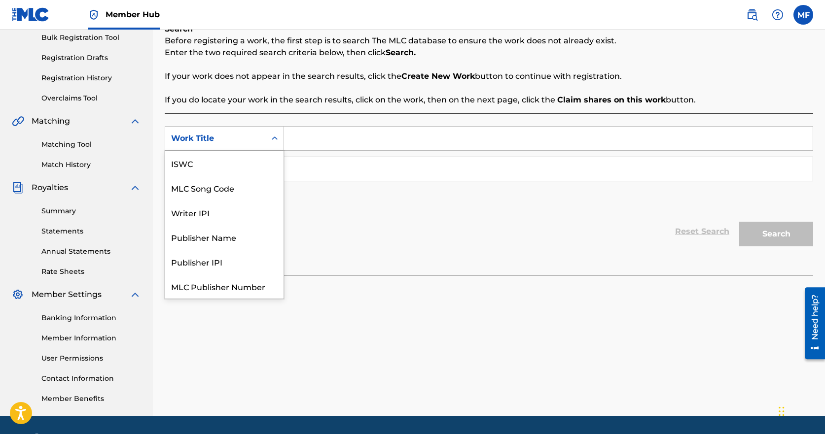
click at [274, 138] on icon "Search Form" at bounding box center [275, 139] width 10 height 10
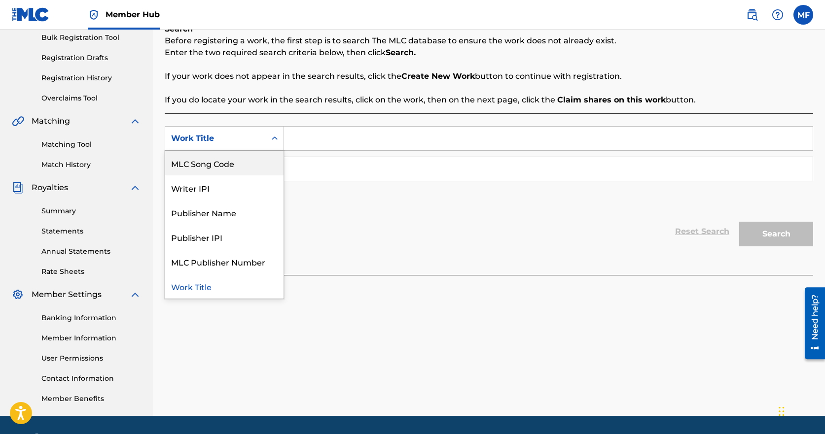
click at [405, 231] on div "Reset Search Search" at bounding box center [489, 231] width 648 height 39
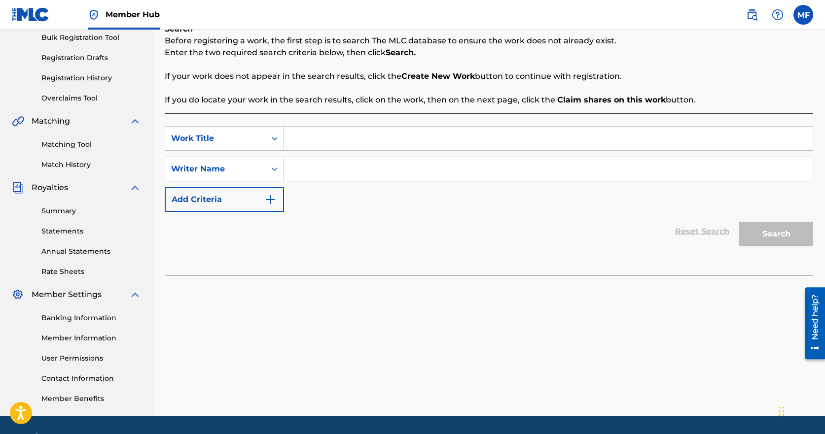
click at [386, 135] on input "Search Form" at bounding box center [548, 139] width 528 height 24
type input "Feel it Extended Mix"
click at [357, 170] on input "Search Form" at bounding box center [548, 169] width 528 height 24
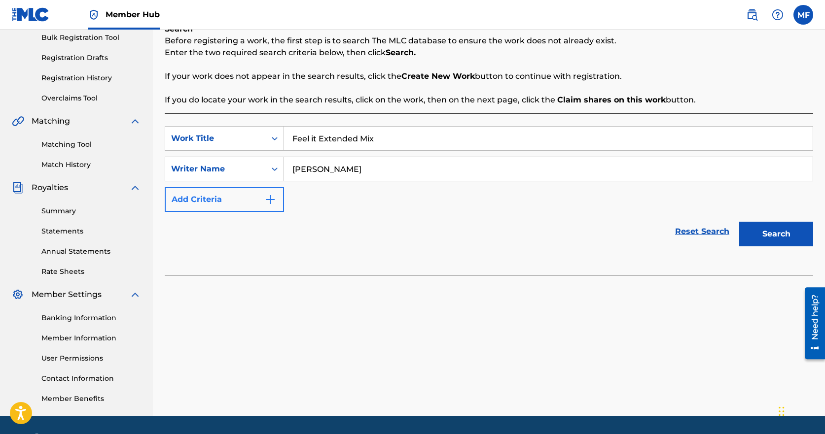
type input "[PERSON_NAME]"
click at [275, 202] on img "Search Form" at bounding box center [270, 200] width 12 height 12
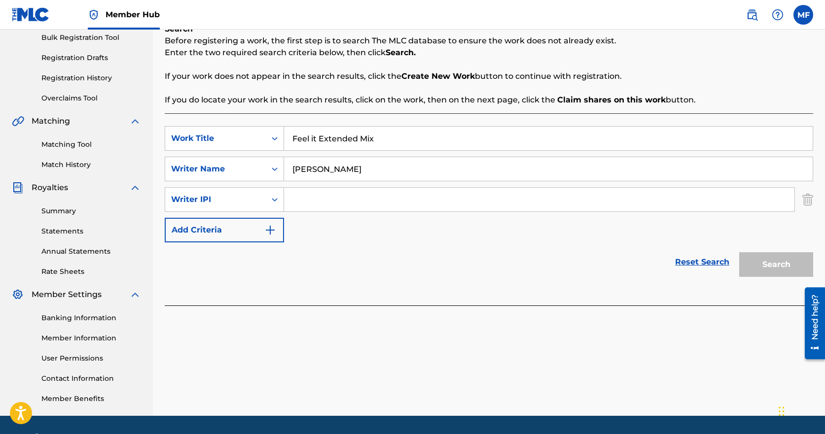
click at [321, 203] on input "Search Form" at bounding box center [539, 200] width 510 height 24
type input "00181782353"
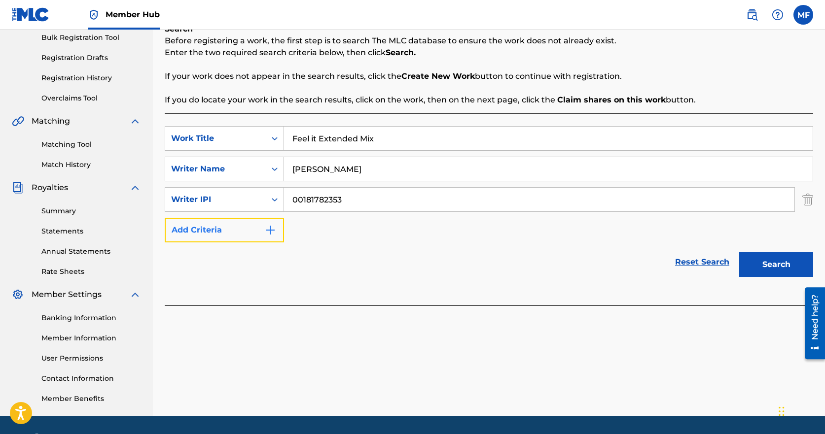
click at [278, 229] on button "Add Criteria" at bounding box center [224, 230] width 119 height 25
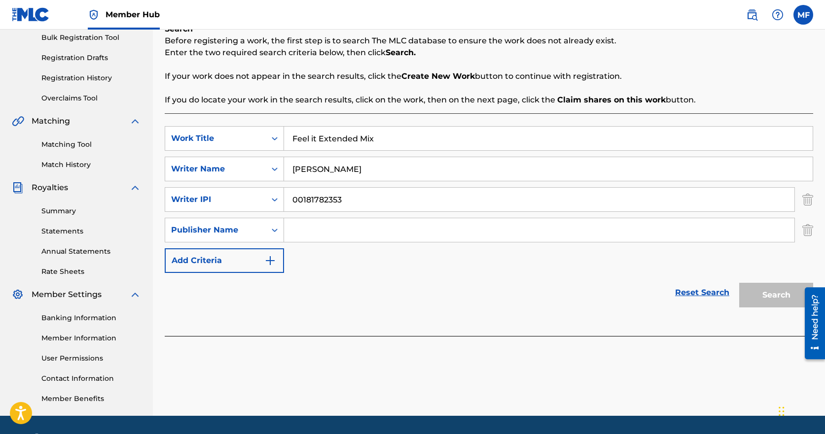
click at [325, 227] on input "Search Form" at bounding box center [539, 230] width 510 height 24
type input "Fiscaro Songs Publishing (BMI)"
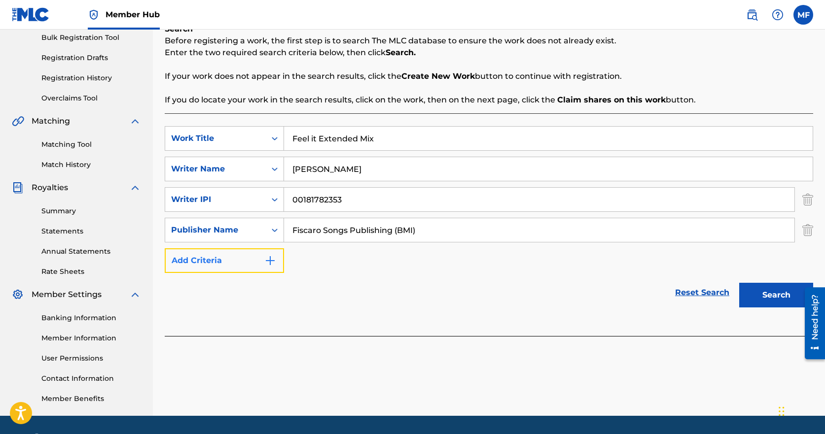
click at [273, 261] on img "Search Form" at bounding box center [270, 261] width 12 height 12
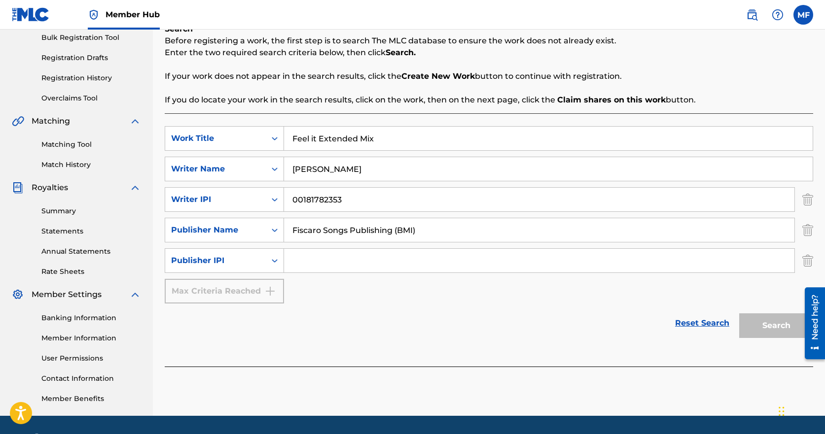
click at [329, 266] on input "Search Form" at bounding box center [539, 261] width 510 height 24
click at [311, 263] on input "Search Form" at bounding box center [539, 261] width 510 height 24
type input "01258866012"
click at [775, 325] on button "Search" at bounding box center [776, 326] width 74 height 25
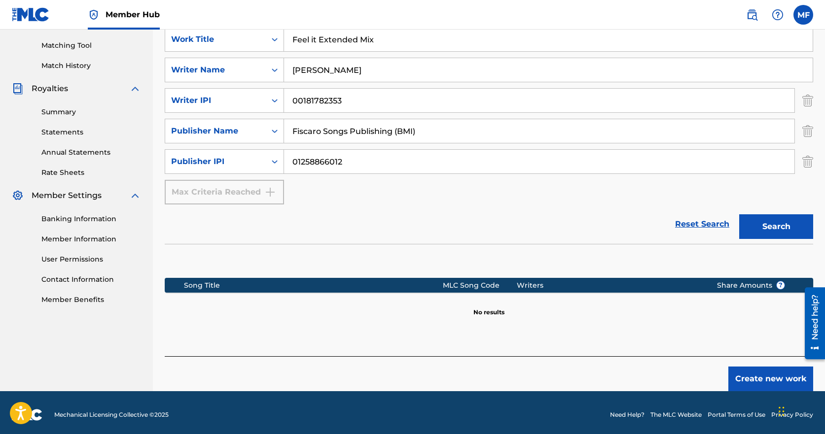
scroll to position [251, 0]
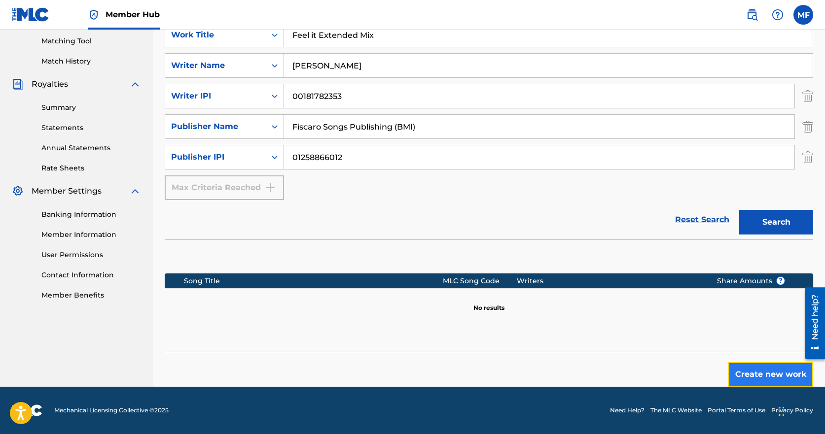
click at [769, 375] on button "Create new work" at bounding box center [770, 374] width 85 height 25
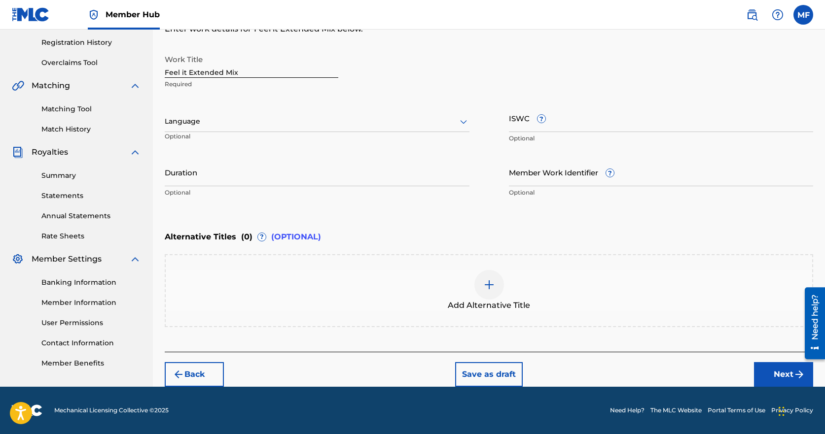
scroll to position [183, 0]
click at [247, 123] on div at bounding box center [317, 121] width 305 height 12
click at [234, 142] on div "English" at bounding box center [317, 143] width 304 height 22
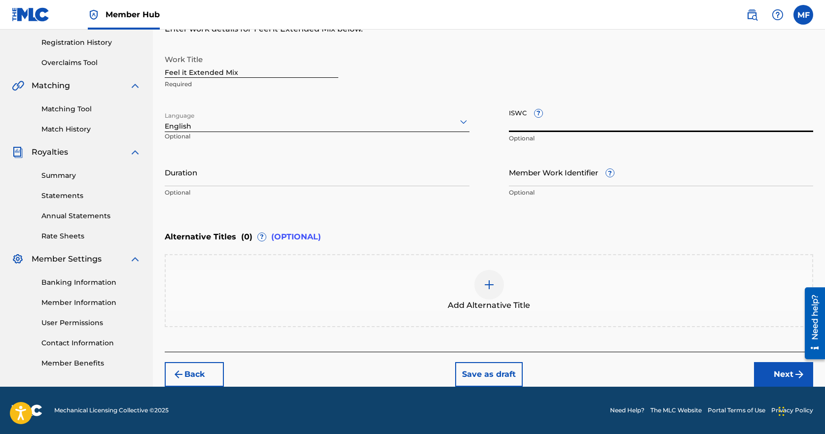
click at [621, 125] on input "ISWC ?" at bounding box center [661, 118] width 305 height 28
paste input "T-334.435.300-6"
type input "T-334.435.300-6"
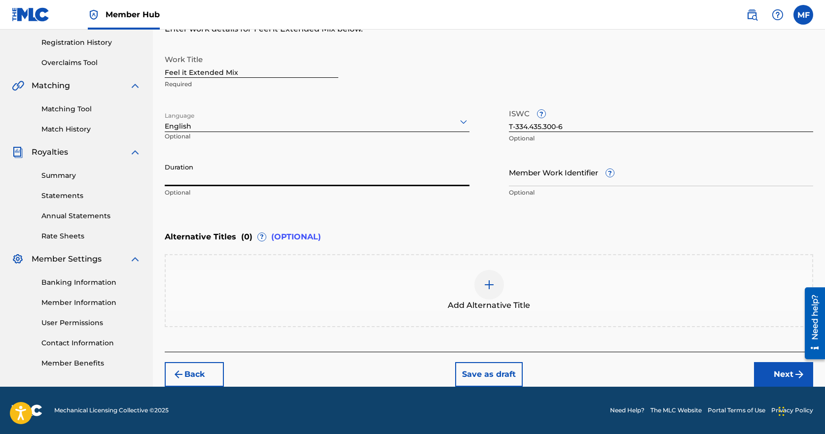
click at [250, 180] on input "Duration" at bounding box center [317, 172] width 305 height 28
click at [578, 175] on input "Member Work Identifier ?" at bounding box center [661, 172] width 305 height 28
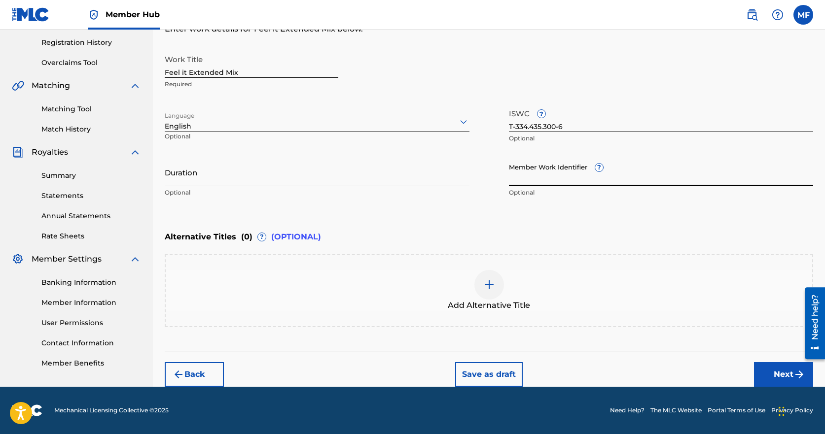
click at [494, 286] on img at bounding box center [489, 285] width 12 height 12
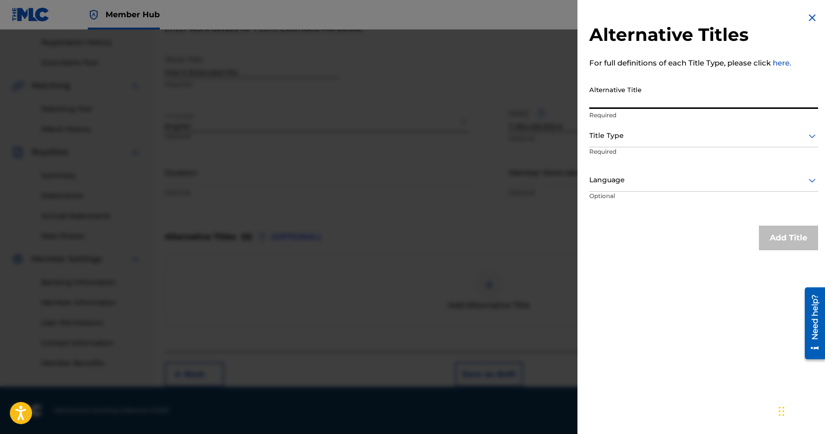
click at [673, 94] on input "Alternative Title" at bounding box center [703, 95] width 229 height 28
type input "Feel it Extended Mix"
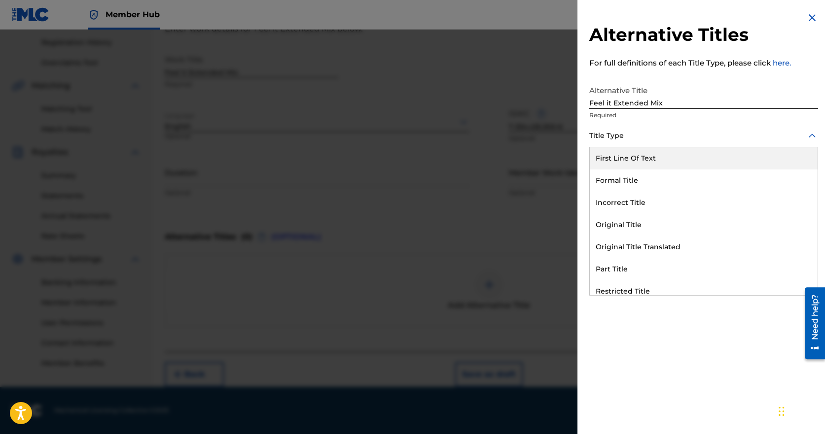
click at [646, 137] on div at bounding box center [703, 136] width 229 height 12
click at [650, 137] on div at bounding box center [703, 136] width 229 height 12
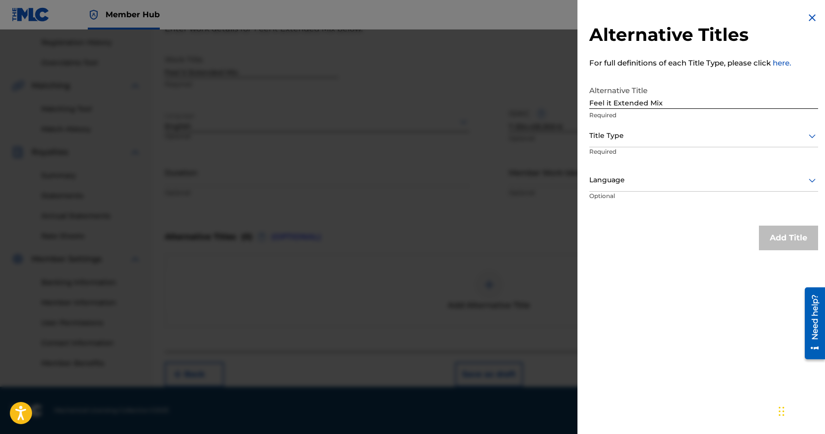
click at [650, 137] on div at bounding box center [703, 136] width 229 height 12
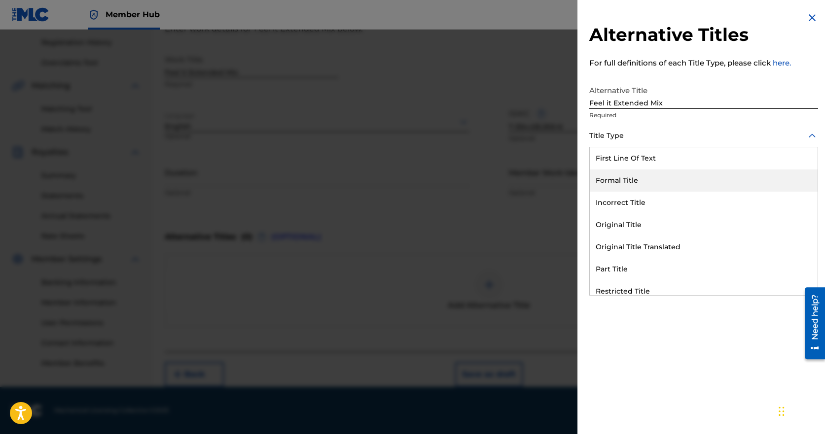
click at [612, 180] on div "Formal Title" at bounding box center [704, 181] width 228 height 22
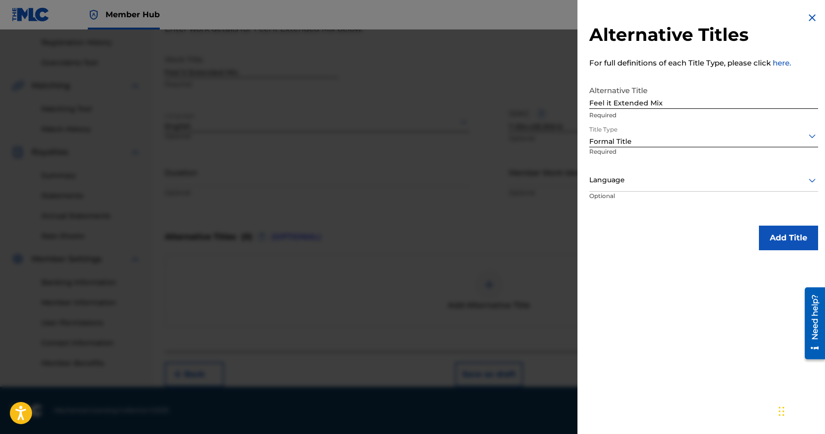
click at [643, 183] on div at bounding box center [703, 180] width 229 height 12
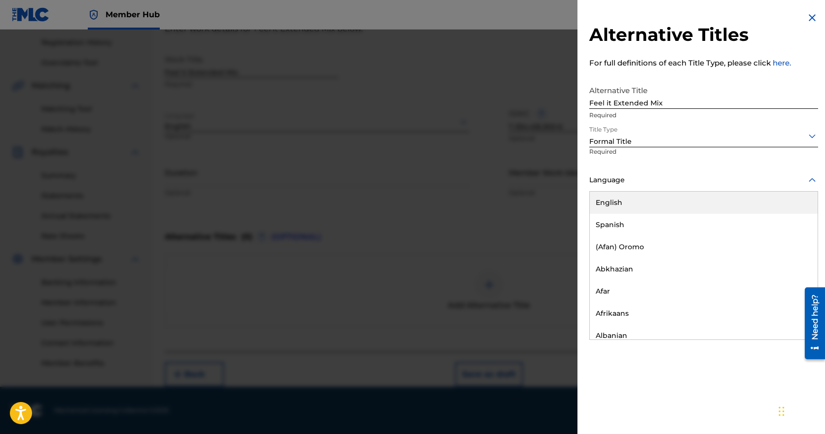
click at [630, 205] on div "English" at bounding box center [704, 203] width 228 height 22
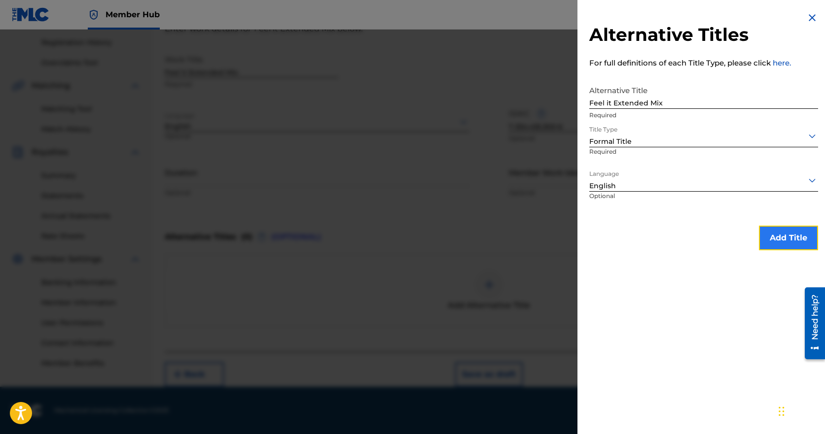
click at [768, 241] on button "Add Title" at bounding box center [788, 238] width 59 height 25
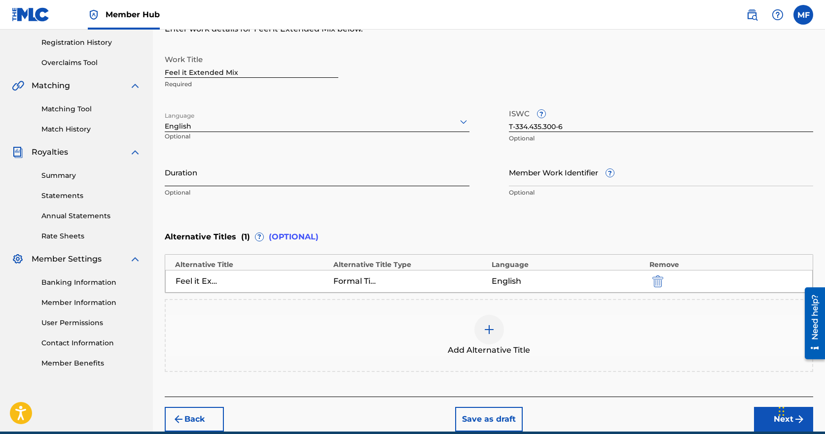
scroll to position [228, 0]
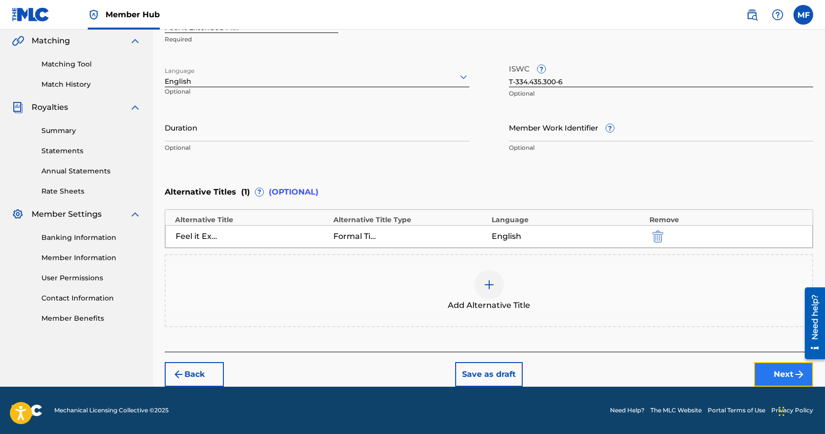
click at [791, 376] on button "Next" at bounding box center [783, 374] width 59 height 25
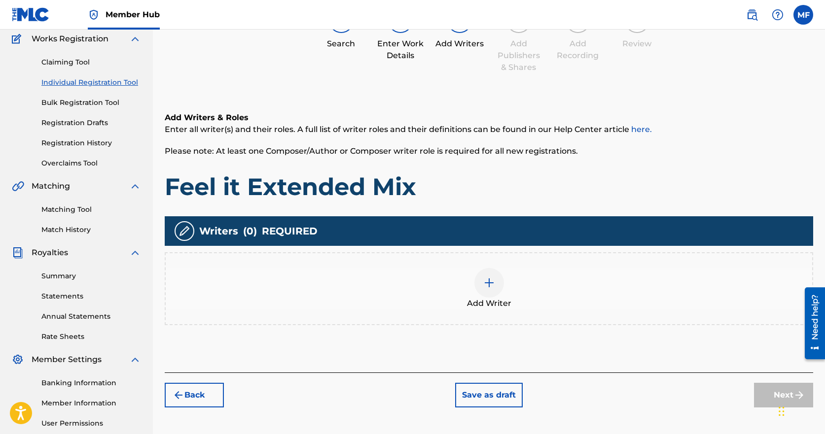
scroll to position [44, 0]
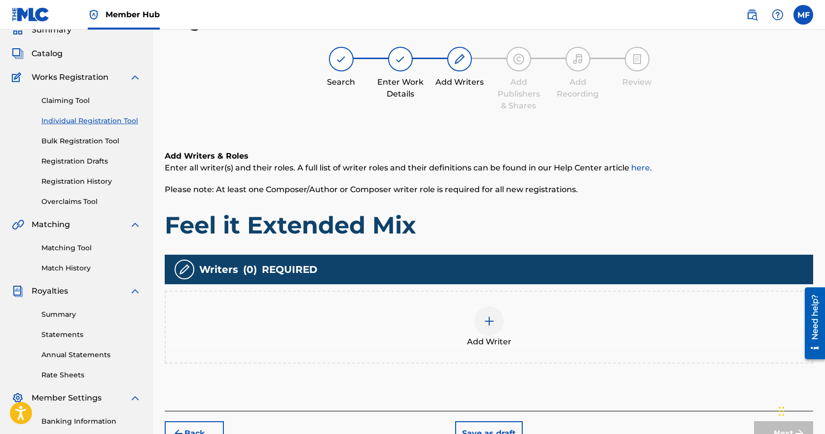
click at [493, 321] on img at bounding box center [489, 322] width 12 height 12
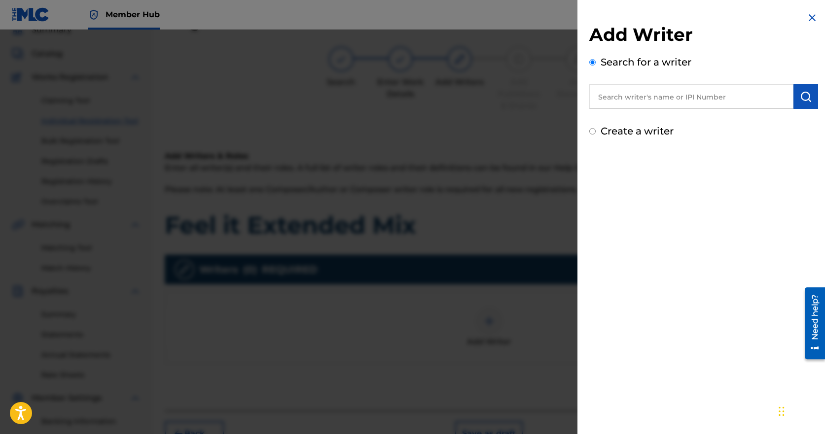
click at [657, 95] on input "text" at bounding box center [691, 96] width 204 height 25
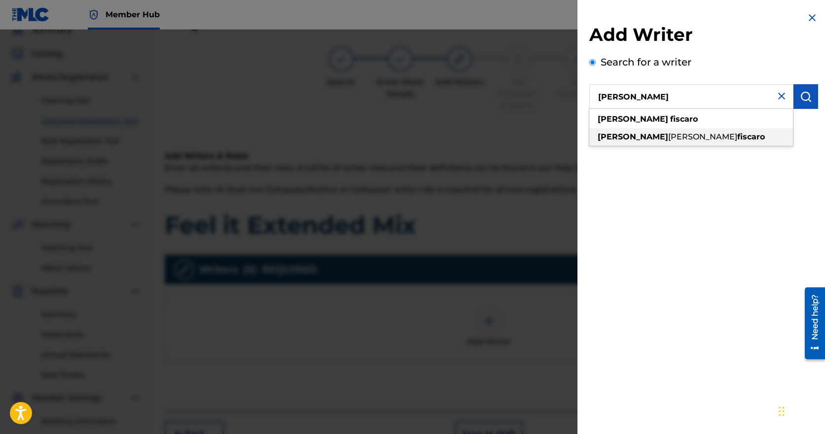
click at [668, 138] on span "[PERSON_NAME]" at bounding box center [702, 136] width 69 height 9
type input "[PERSON_NAME]"
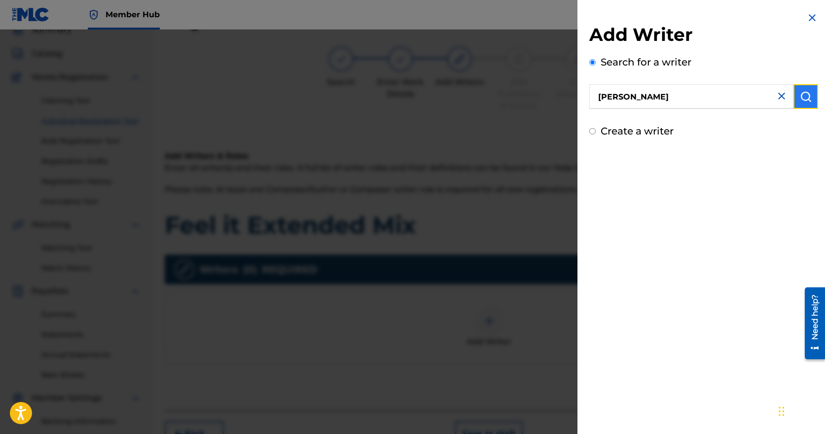
click at [804, 97] on img "submit" at bounding box center [806, 97] width 12 height 12
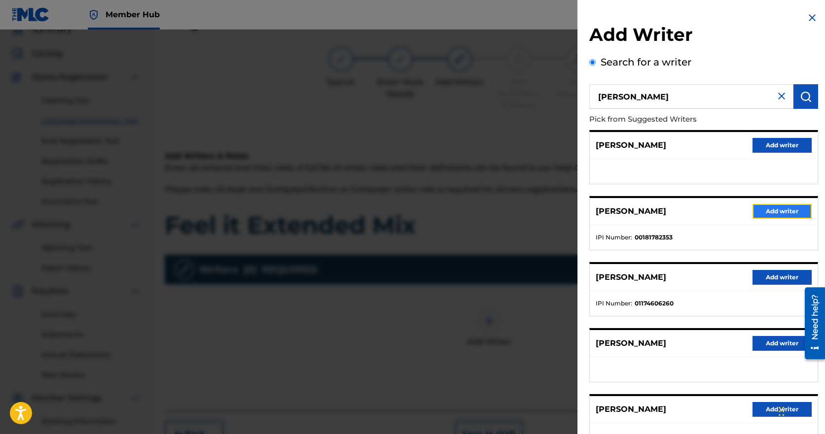
click at [788, 211] on button "Add writer" at bounding box center [781, 211] width 59 height 15
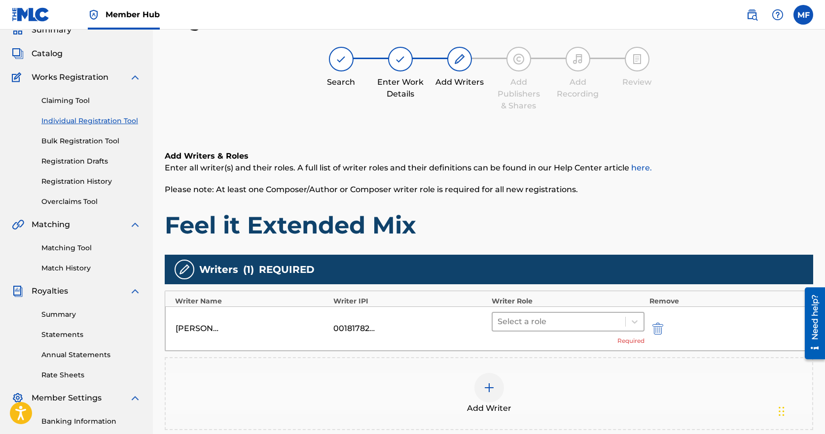
click at [536, 316] on div at bounding box center [558, 322] width 123 height 14
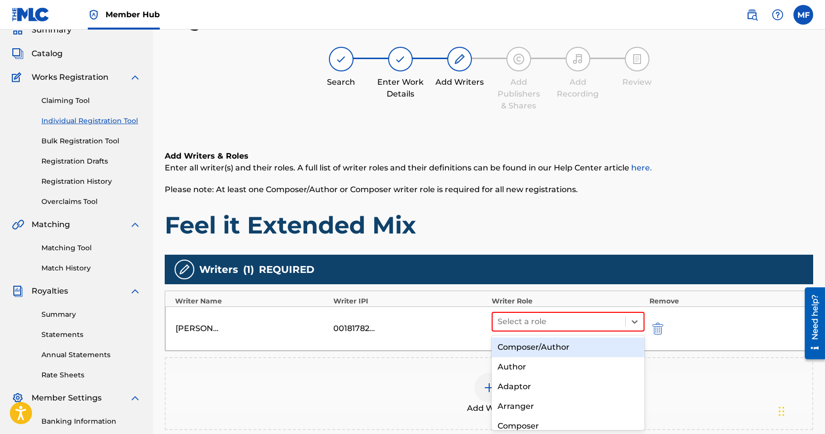
click at [536, 351] on div "Composer/Author" at bounding box center [567, 348] width 153 height 20
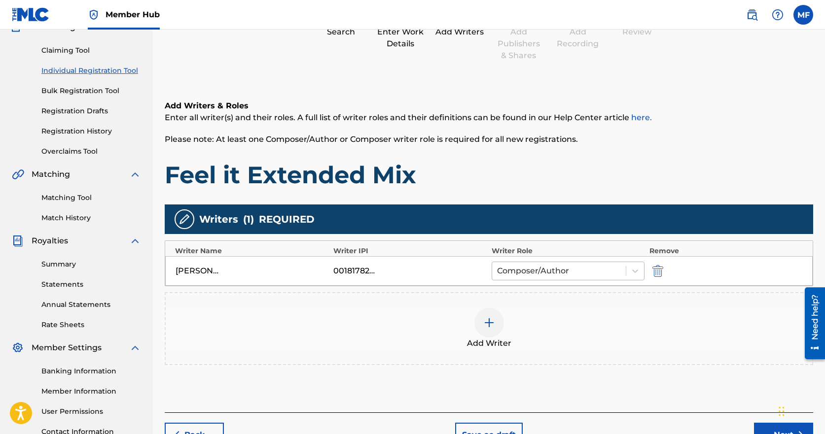
scroll to position [143, 0]
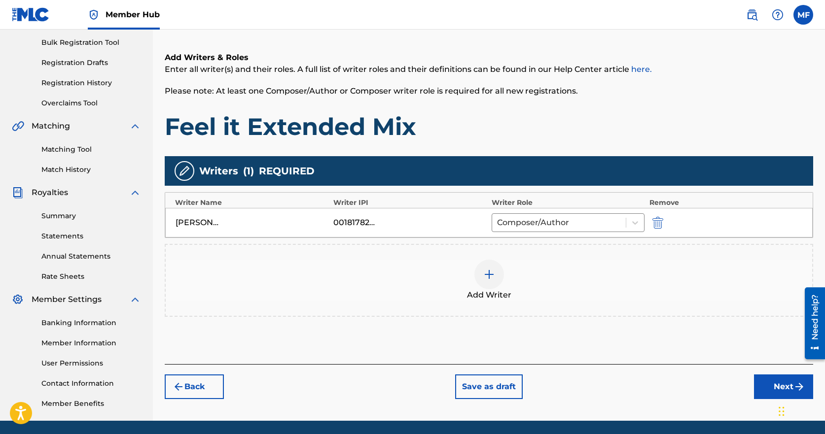
click at [491, 275] on img at bounding box center [489, 275] width 12 height 12
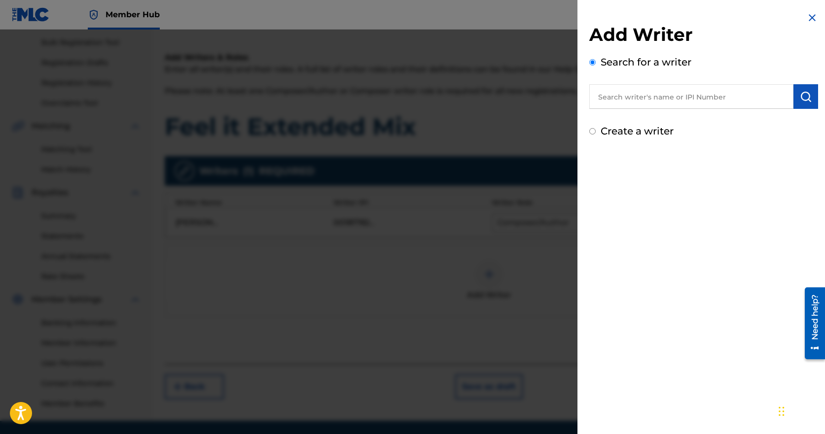
click at [643, 101] on input "text" at bounding box center [691, 96] width 204 height 25
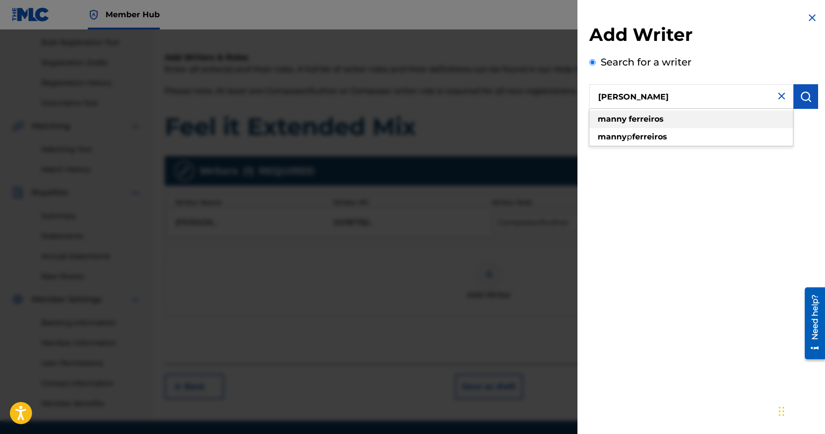
type input "[PERSON_NAME]"
click at [641, 117] on strong "ferreiros" at bounding box center [646, 118] width 35 height 9
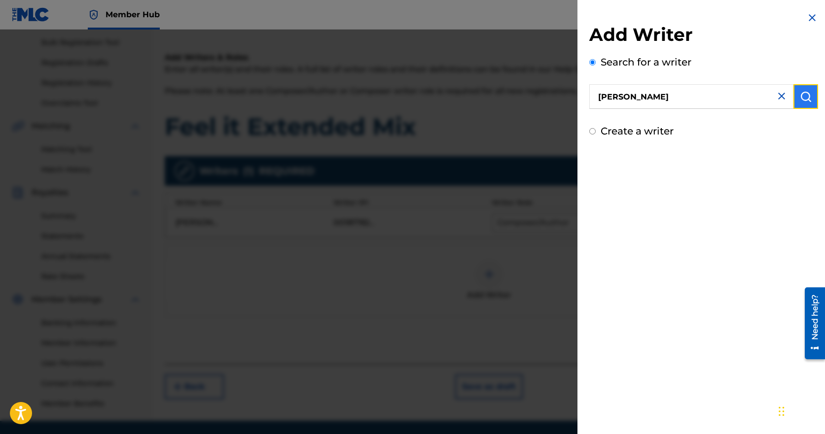
click at [804, 98] on img "submit" at bounding box center [806, 97] width 12 height 12
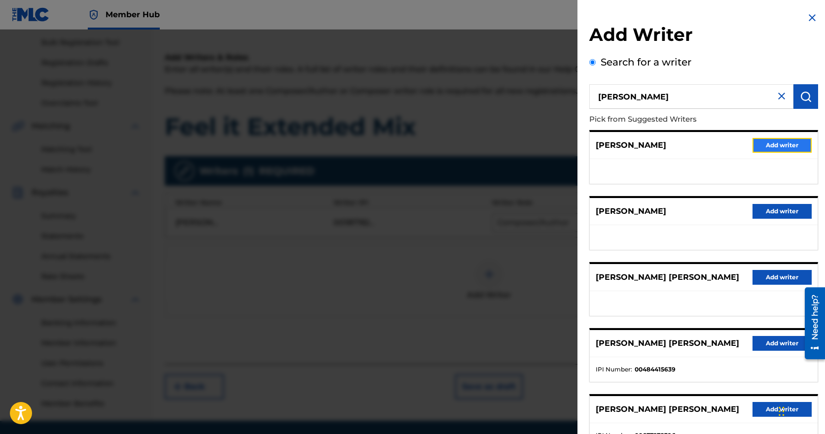
click at [774, 142] on button "Add writer" at bounding box center [781, 145] width 59 height 15
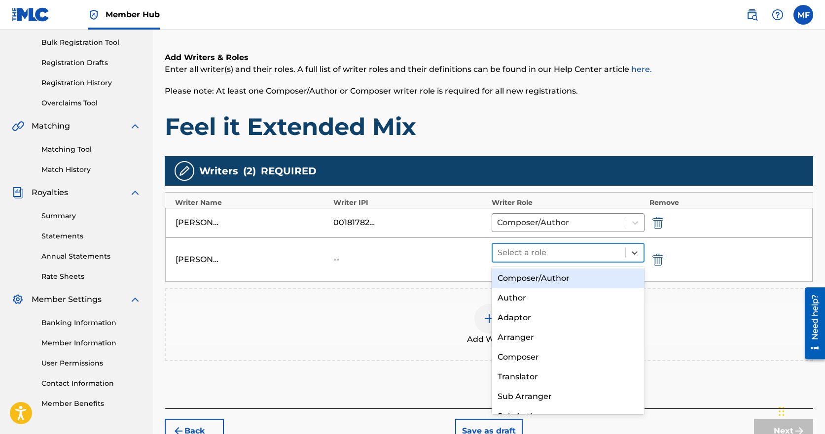
click at [548, 249] on div at bounding box center [558, 253] width 123 height 14
click at [542, 282] on div "Composer/Author" at bounding box center [567, 279] width 153 height 20
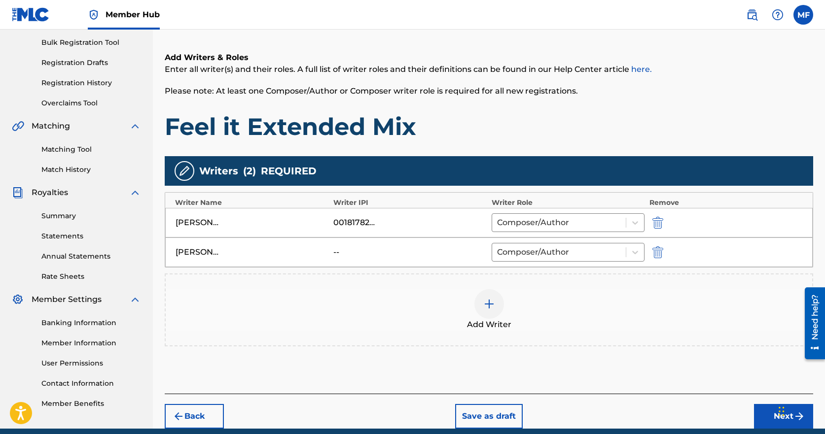
click at [485, 298] on div at bounding box center [489, 304] width 30 height 30
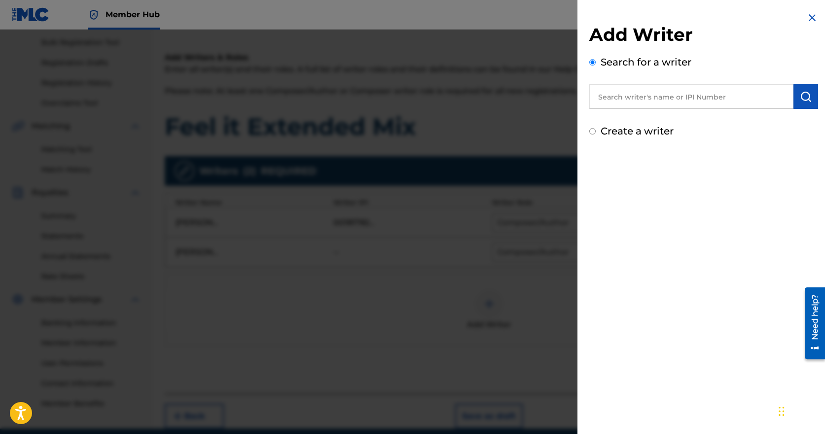
click at [660, 101] on input "text" at bounding box center [691, 96] width 204 height 25
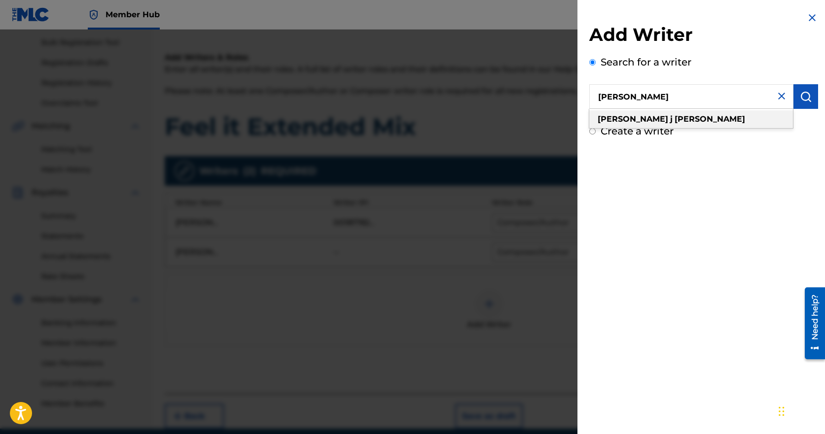
click at [674, 119] on strong "[PERSON_NAME]" at bounding box center [709, 118] width 70 height 9
type input "[PERSON_NAME]"
click at [803, 101] on img "submit" at bounding box center [806, 97] width 12 height 12
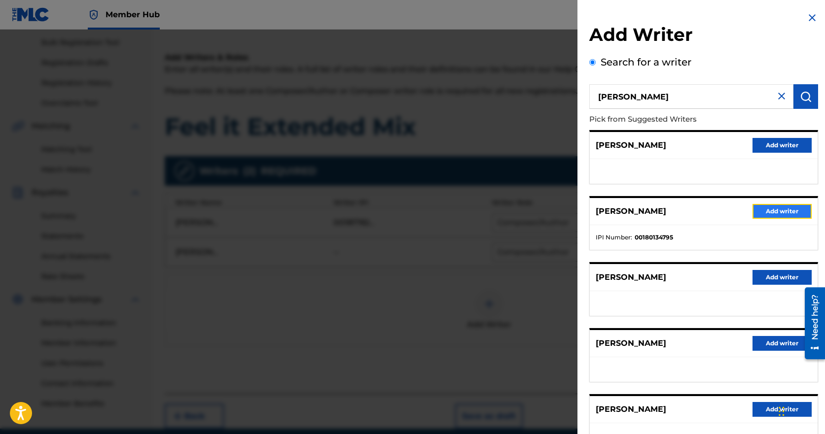
click at [776, 211] on button "Add writer" at bounding box center [781, 211] width 59 height 15
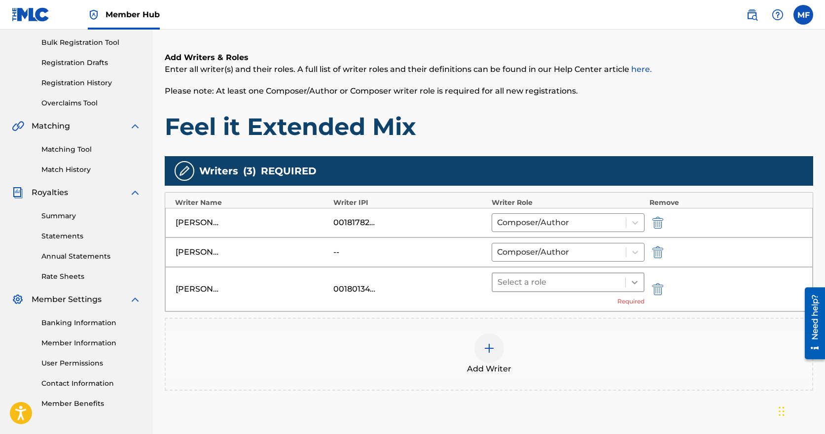
click at [631, 283] on icon at bounding box center [635, 283] width 10 height 10
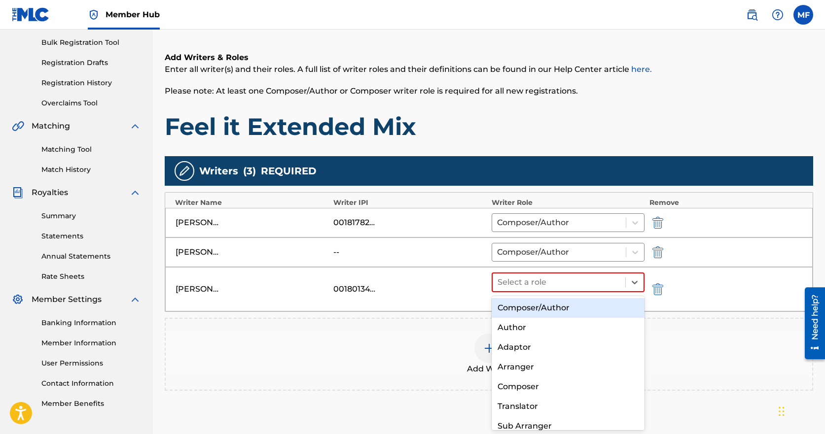
click at [550, 312] on div "Composer/Author" at bounding box center [567, 308] width 153 height 20
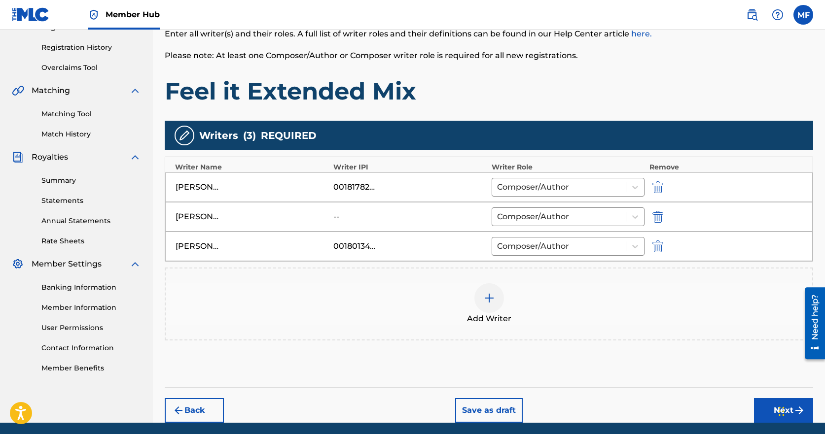
scroll to position [214, 0]
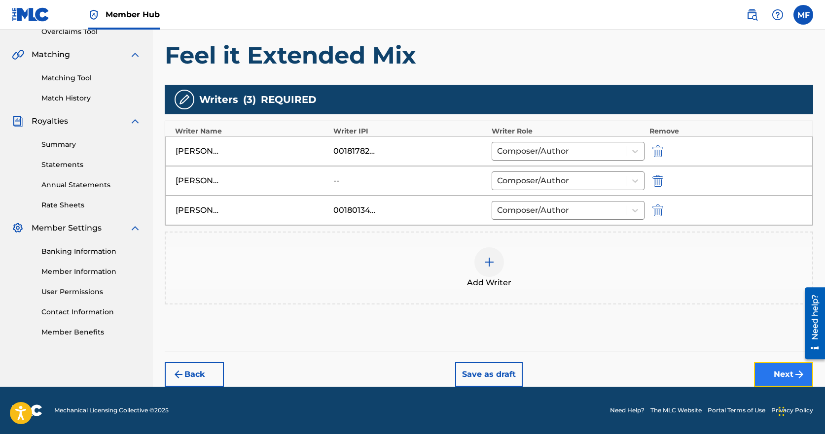
click at [776, 373] on button "Next" at bounding box center [783, 374] width 59 height 25
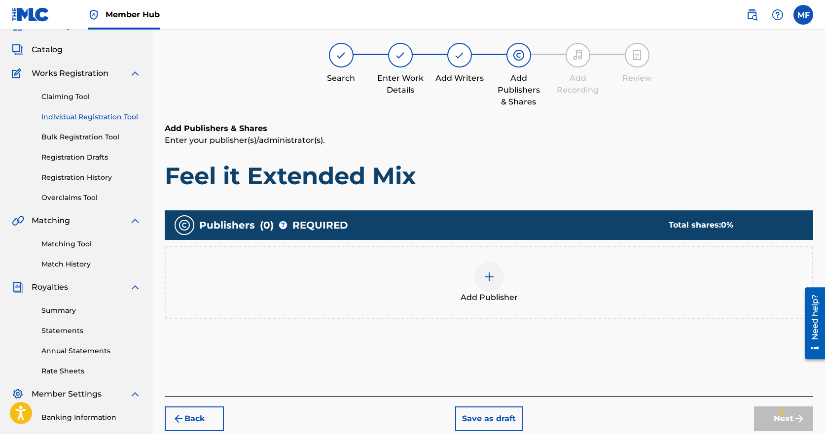
scroll to position [44, 0]
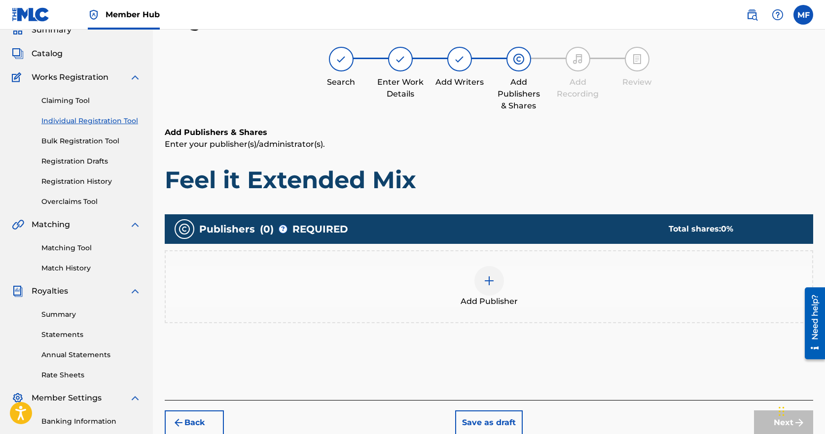
click at [488, 283] on img at bounding box center [489, 281] width 12 height 12
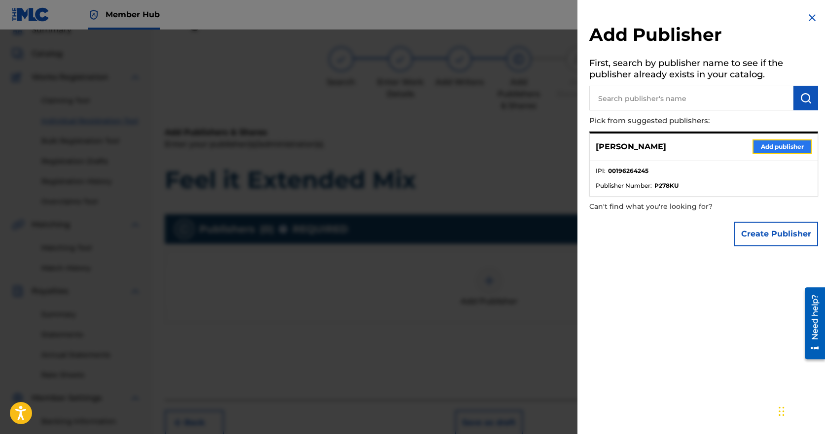
click at [778, 150] on button "Add publisher" at bounding box center [781, 147] width 59 height 15
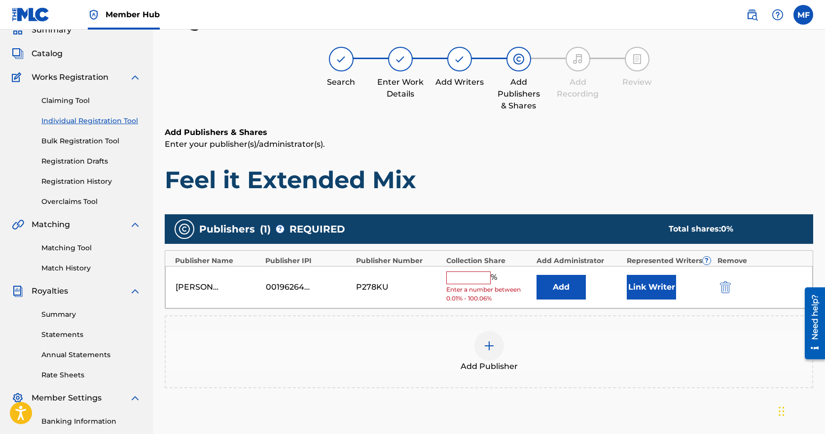
click at [466, 281] on input "text" at bounding box center [468, 278] width 44 height 13
type input "10"
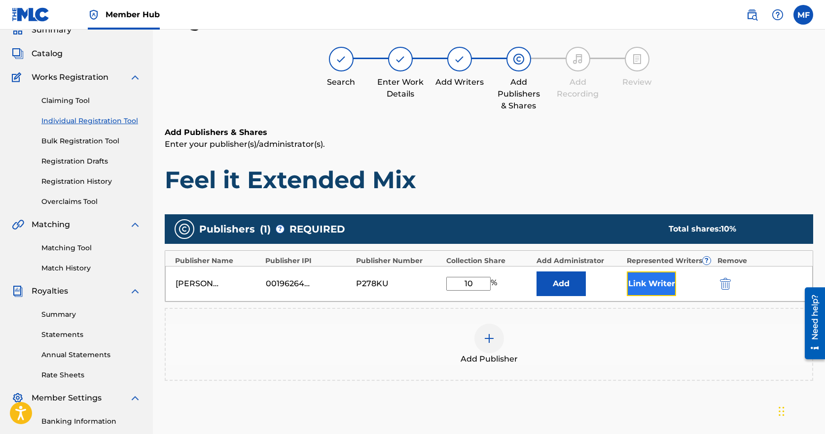
click at [640, 283] on button "Link Writer" at bounding box center [651, 284] width 49 height 25
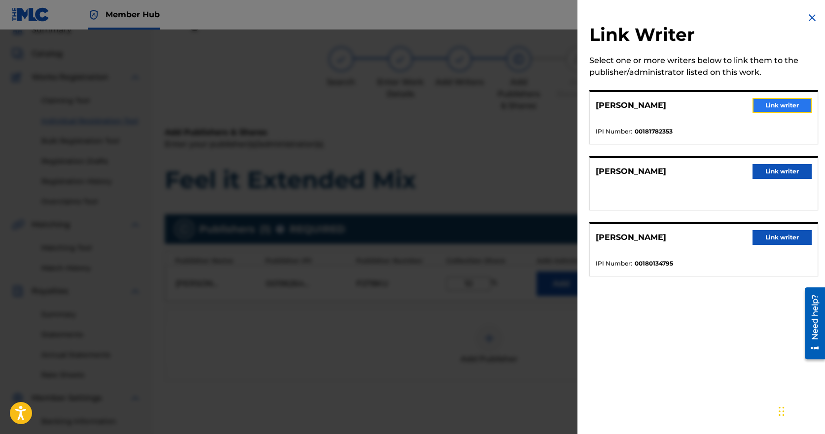
click at [772, 107] on button "Link writer" at bounding box center [781, 105] width 59 height 15
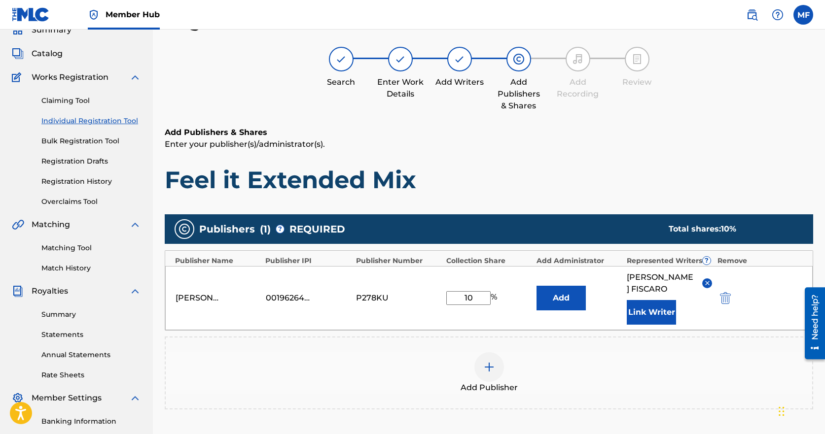
click at [489, 366] on img at bounding box center [489, 367] width 12 height 12
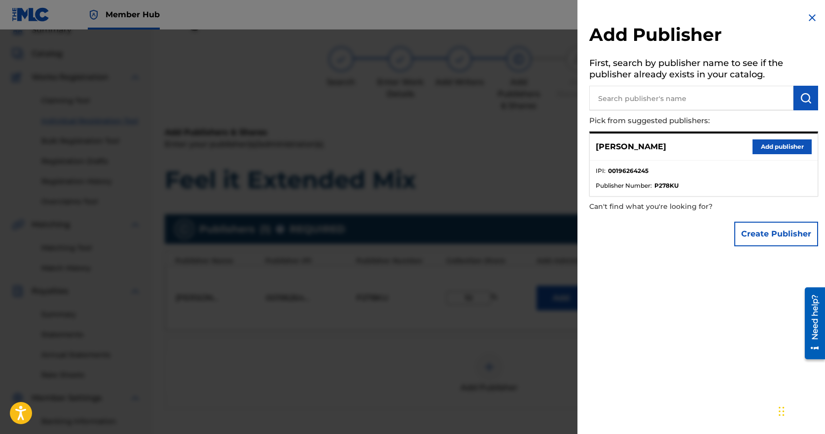
click at [668, 107] on input "text" at bounding box center [691, 98] width 204 height 25
type input "[PERSON_NAME]"
click at [804, 100] on img "submit" at bounding box center [806, 98] width 12 height 12
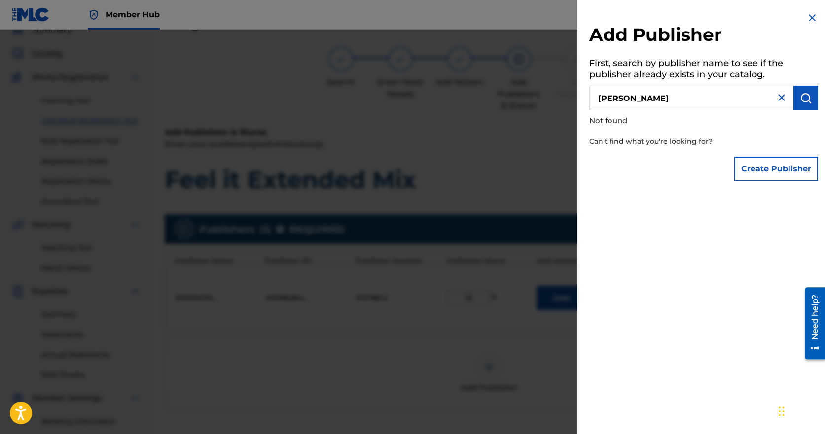
click at [781, 101] on img at bounding box center [781, 98] width 12 height 12
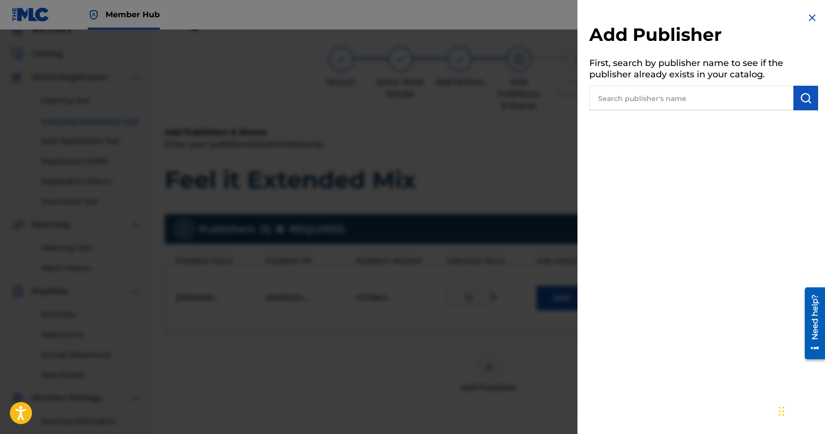
drag, startPoint x: 808, startPoint y: 16, endPoint x: 803, endPoint y: 55, distance: 39.4
click at [808, 16] on img at bounding box center [812, 18] width 12 height 12
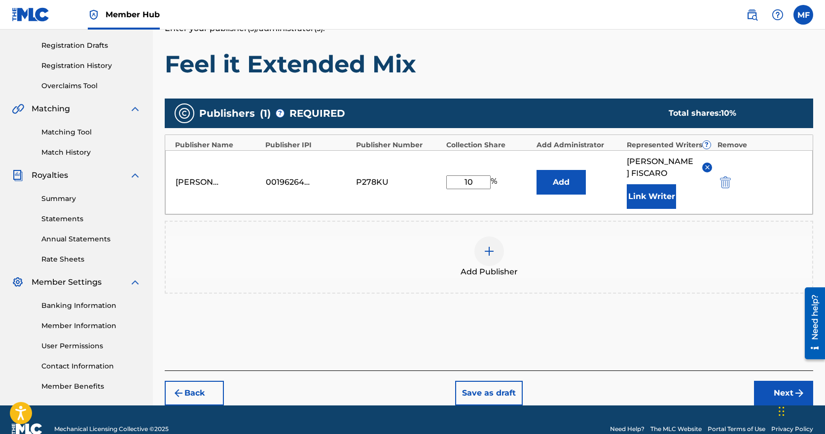
scroll to position [179, 0]
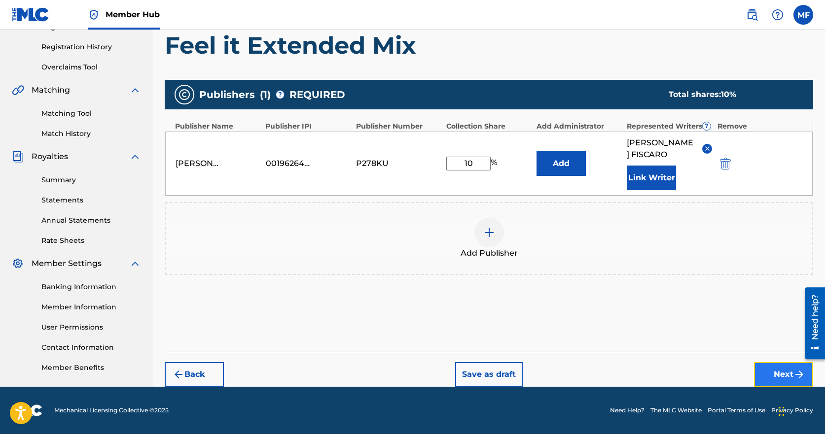
click at [785, 372] on button "Next" at bounding box center [783, 374] width 59 height 25
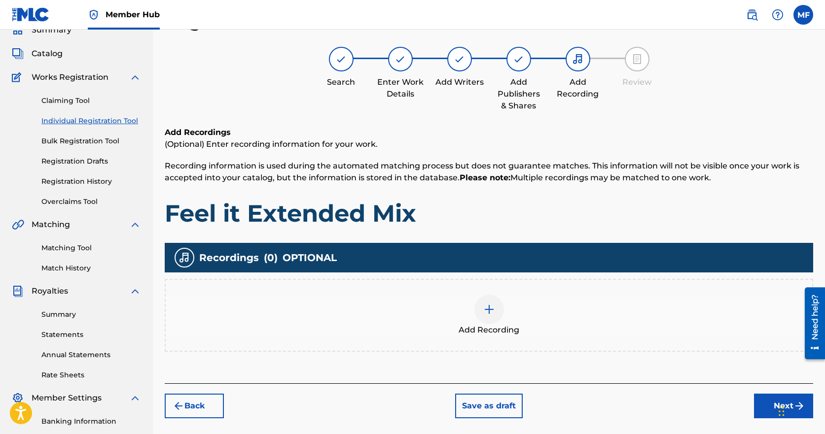
scroll to position [143, 0]
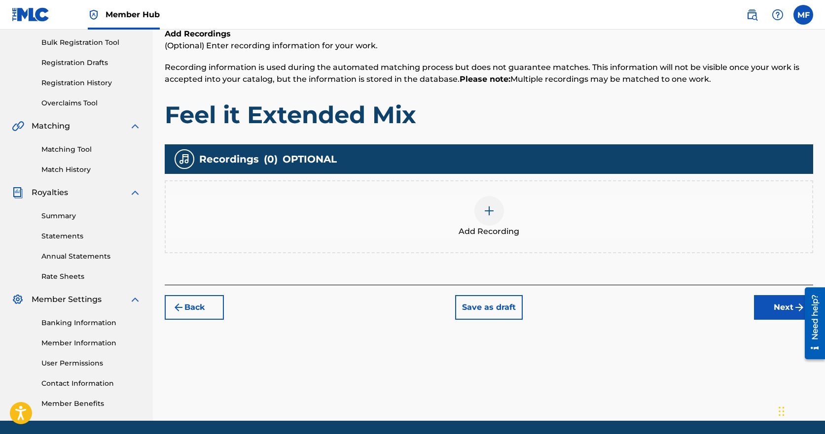
click at [490, 213] on img at bounding box center [489, 211] width 12 height 12
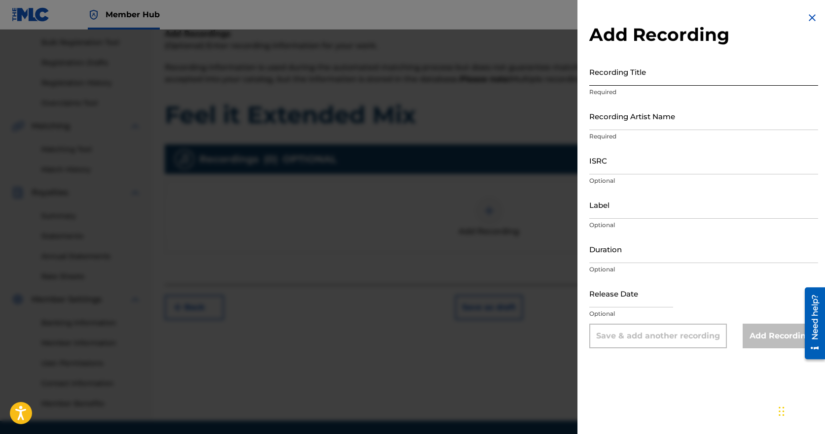
click at [644, 77] on input "Recording Title" at bounding box center [703, 72] width 229 height 28
type input "Feel it"
click at [642, 119] on input "Recording Artist Name" at bounding box center [703, 116] width 229 height 28
type input "[PERSON_NAME] X [PERSON_NAME] X Manolo"
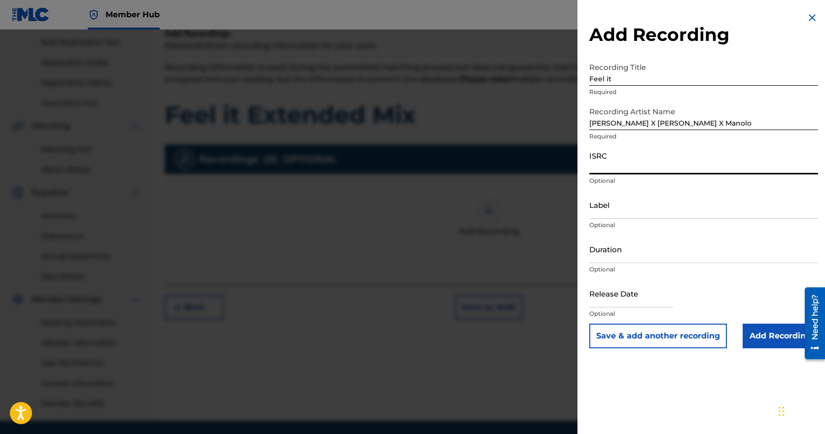
click at [632, 166] on input "ISRC" at bounding box center [703, 160] width 229 height 28
paste input "DEPI82591891"
type input "DEPI82591891"
click at [657, 202] on input "Label" at bounding box center [703, 205] width 229 height 28
type input "Beat Drop Records"
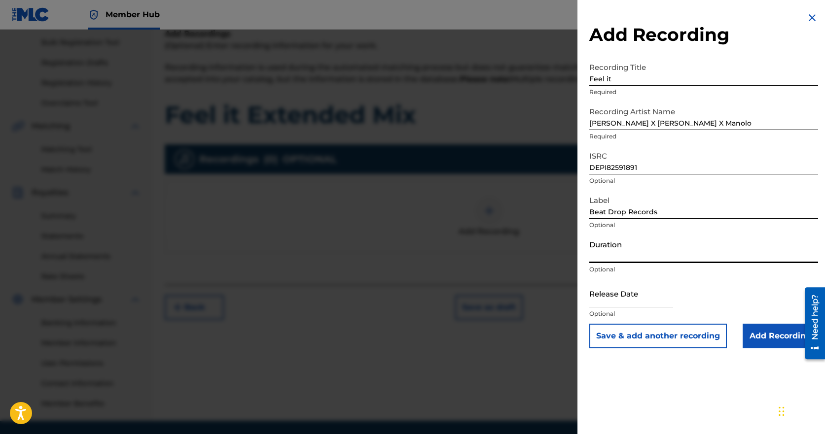
click at [638, 253] on input "Duration" at bounding box center [703, 249] width 229 height 28
click at [637, 300] on input "text" at bounding box center [631, 294] width 84 height 28
select select "8"
select select "2025"
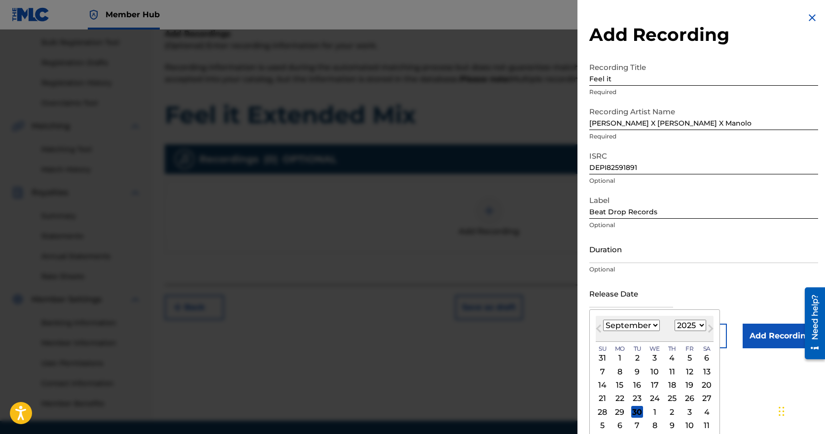
type input "[DATE]"
select select "7"
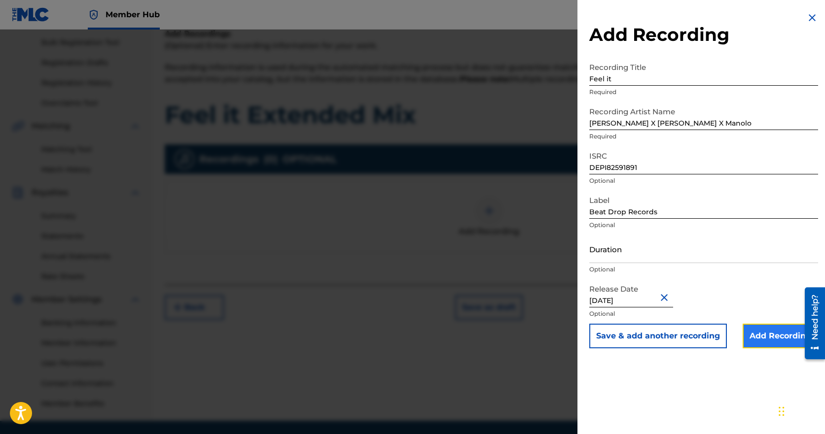
click at [755, 337] on input "Add Recording" at bounding box center [779, 336] width 75 height 25
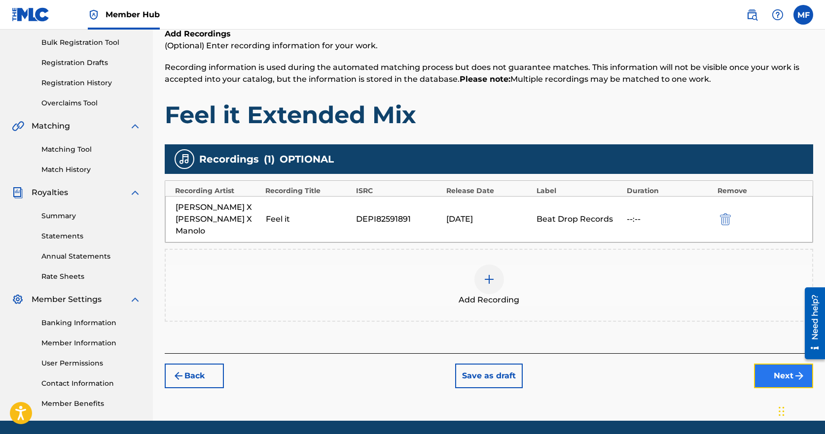
click at [769, 364] on button "Next" at bounding box center [783, 376] width 59 height 25
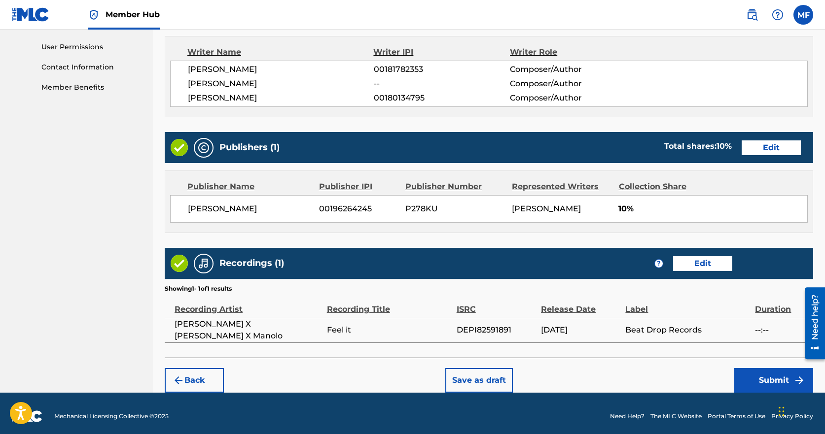
scroll to position [465, 0]
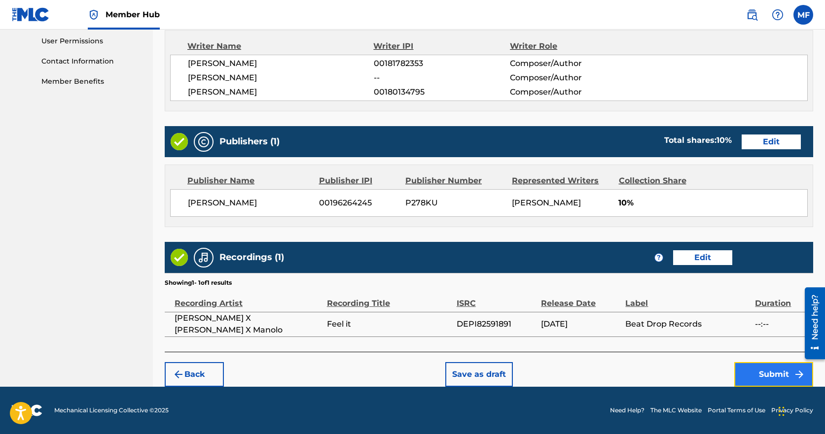
click at [769, 379] on button "Submit" at bounding box center [773, 374] width 79 height 25
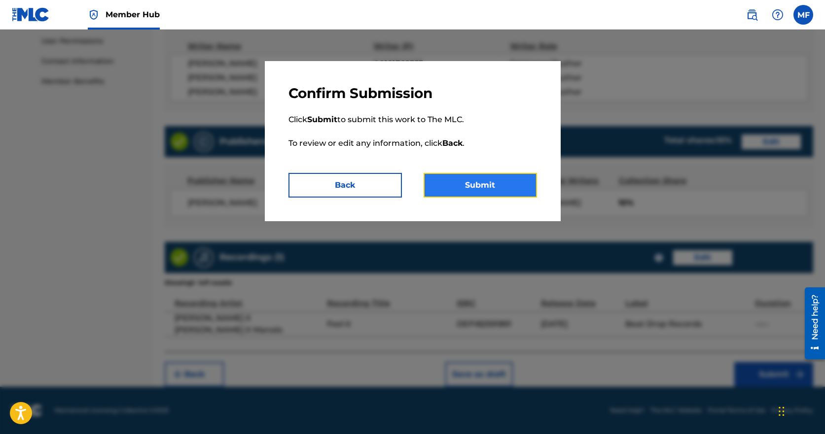
click at [491, 186] on button "Submit" at bounding box center [479, 185] width 113 height 25
